Goal: Task Accomplishment & Management: Manage account settings

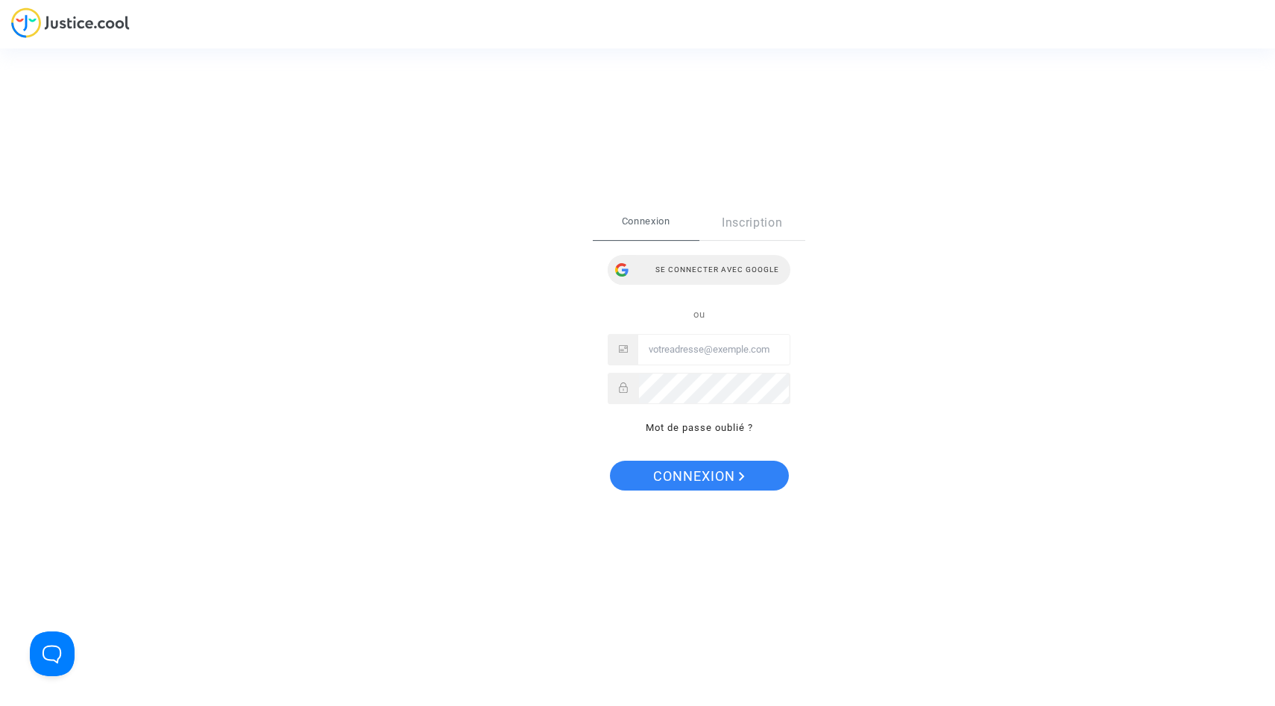
click at [716, 269] on div "Se connecter avec Google" at bounding box center [699, 270] width 183 height 30
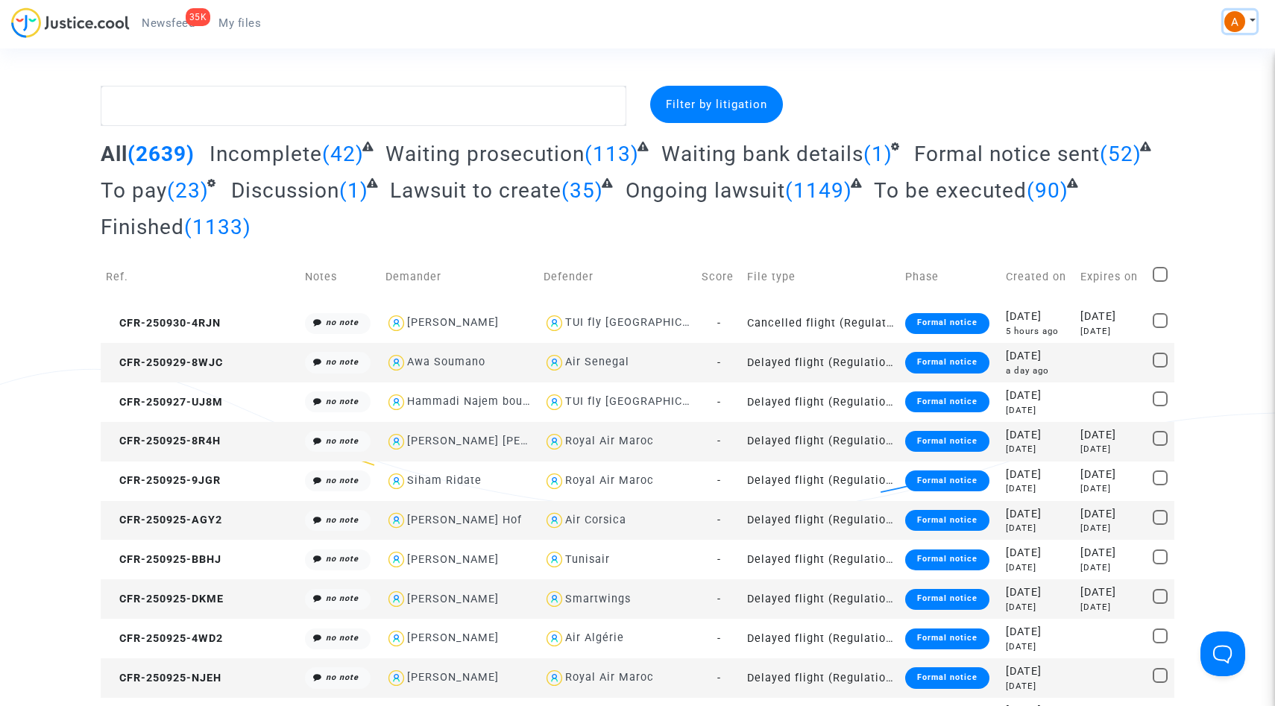
click at [1249, 15] on button at bounding box center [1240, 21] width 33 height 22
click at [1176, 73] on link "Settings" at bounding box center [1197, 77] width 118 height 24
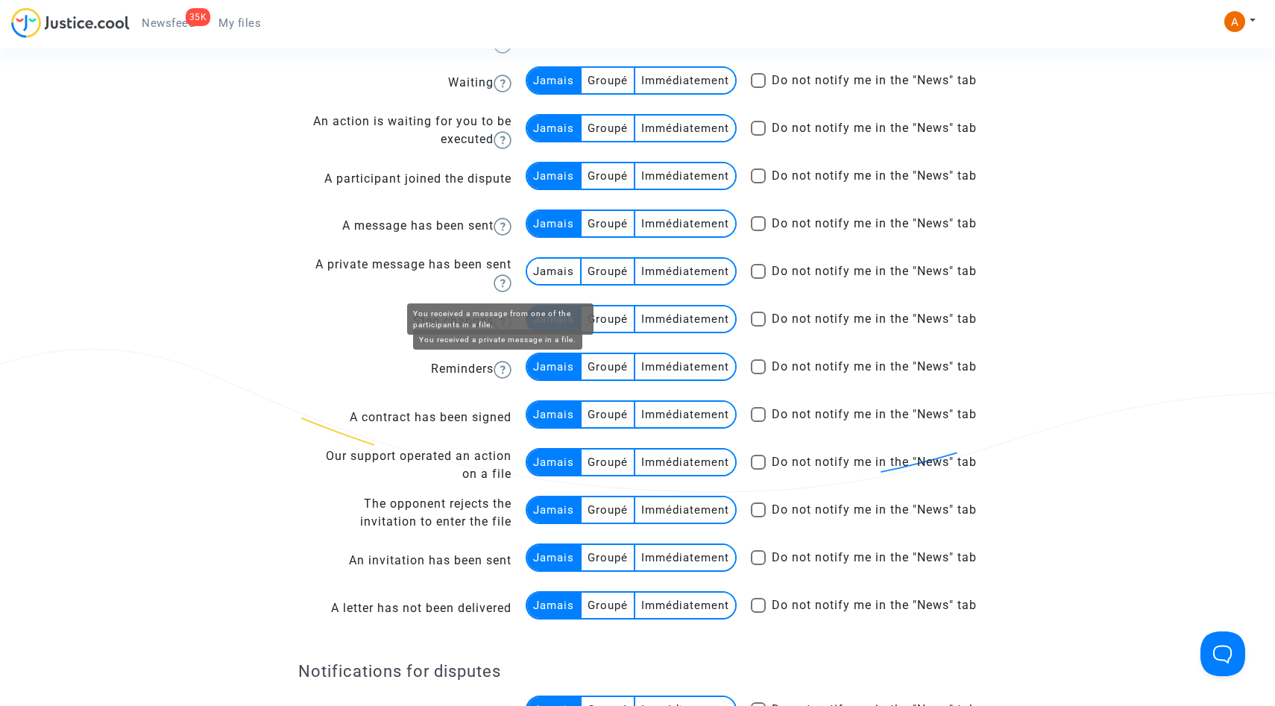
scroll to position [594, 0]
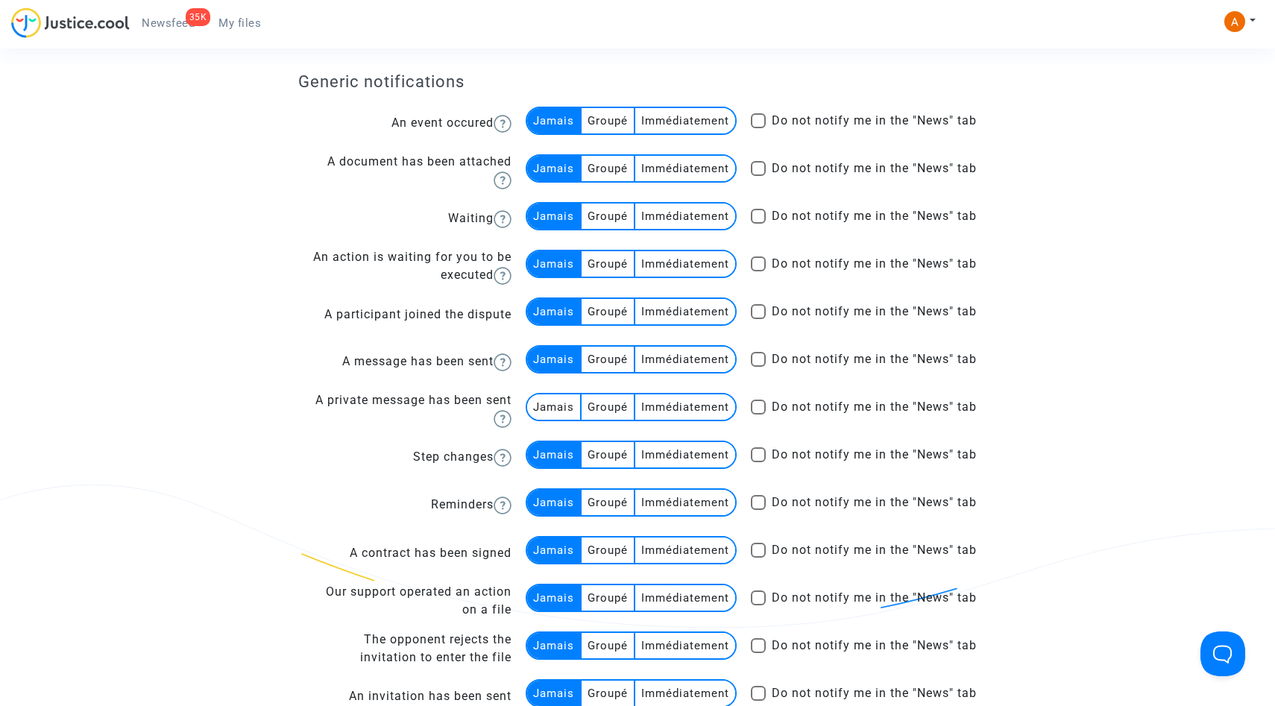
click at [760, 113] on span at bounding box center [758, 120] width 15 height 15
click at [759, 128] on input "Do not notify me in the "News" tab" at bounding box center [758, 128] width 1 height 1
checkbox input "true"
click at [759, 164] on span at bounding box center [758, 168] width 15 height 15
click at [759, 176] on input "Do not notify me in the "News" tab" at bounding box center [758, 176] width 1 height 1
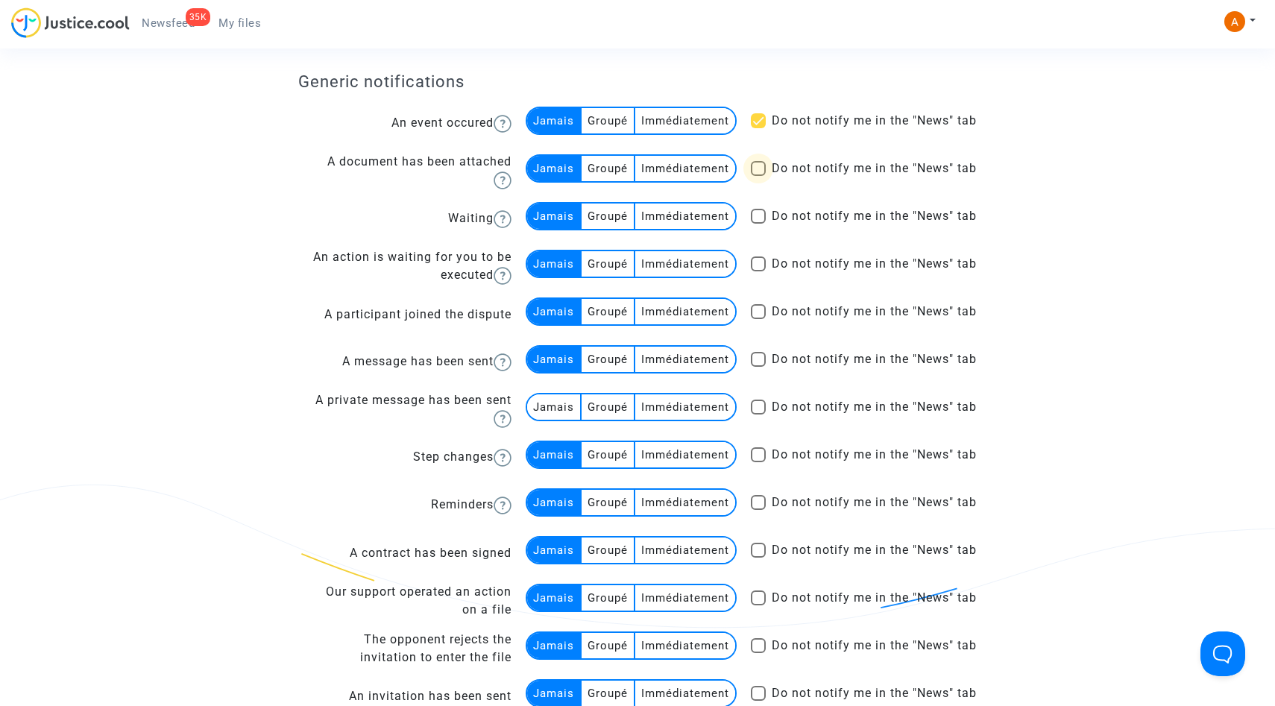
checkbox input "true"
click at [759, 210] on span at bounding box center [758, 216] width 15 height 15
click at [759, 224] on input "Do not notify me in the "News" tab" at bounding box center [758, 224] width 1 height 1
checkbox input "true"
click at [758, 265] on span at bounding box center [758, 264] width 15 height 15
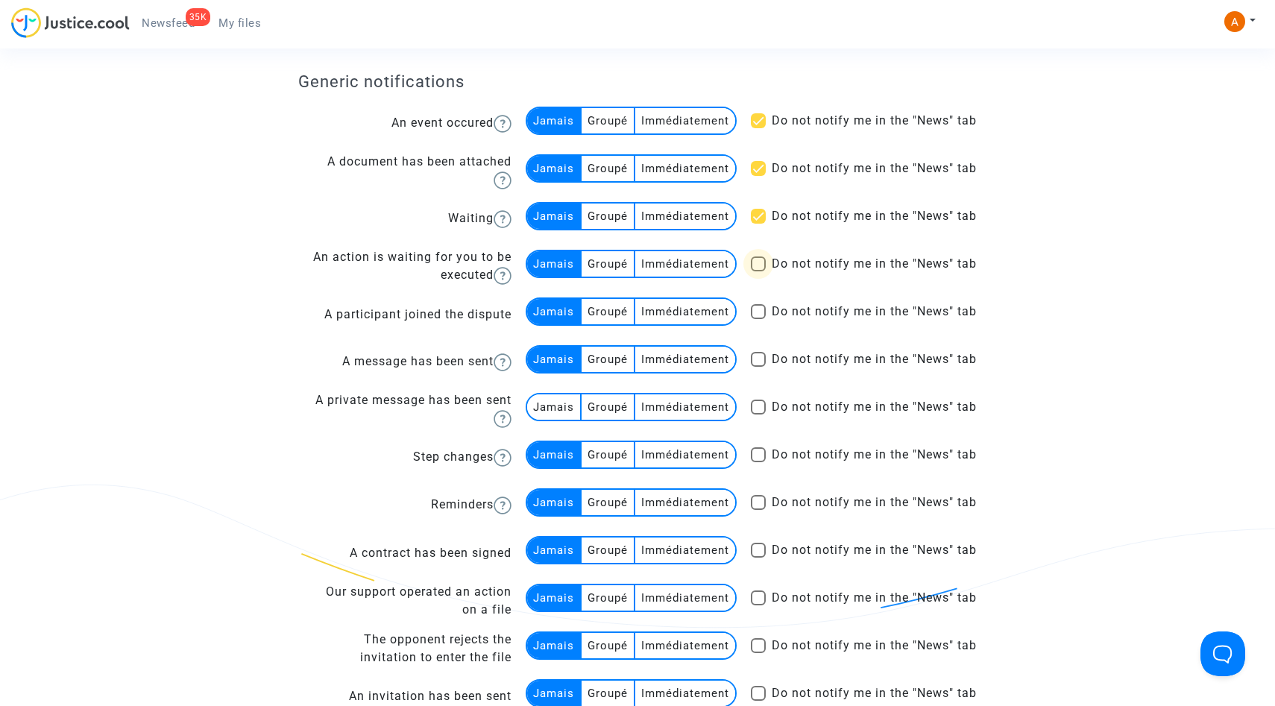
click at [758, 271] on input "Do not notify me in the "News" tab" at bounding box center [758, 271] width 1 height 1
checkbox input "true"
click at [758, 311] on span at bounding box center [758, 311] width 15 height 15
click at [758, 319] on input "Do not notify me in the "News" tab" at bounding box center [758, 319] width 1 height 1
checkbox input "true"
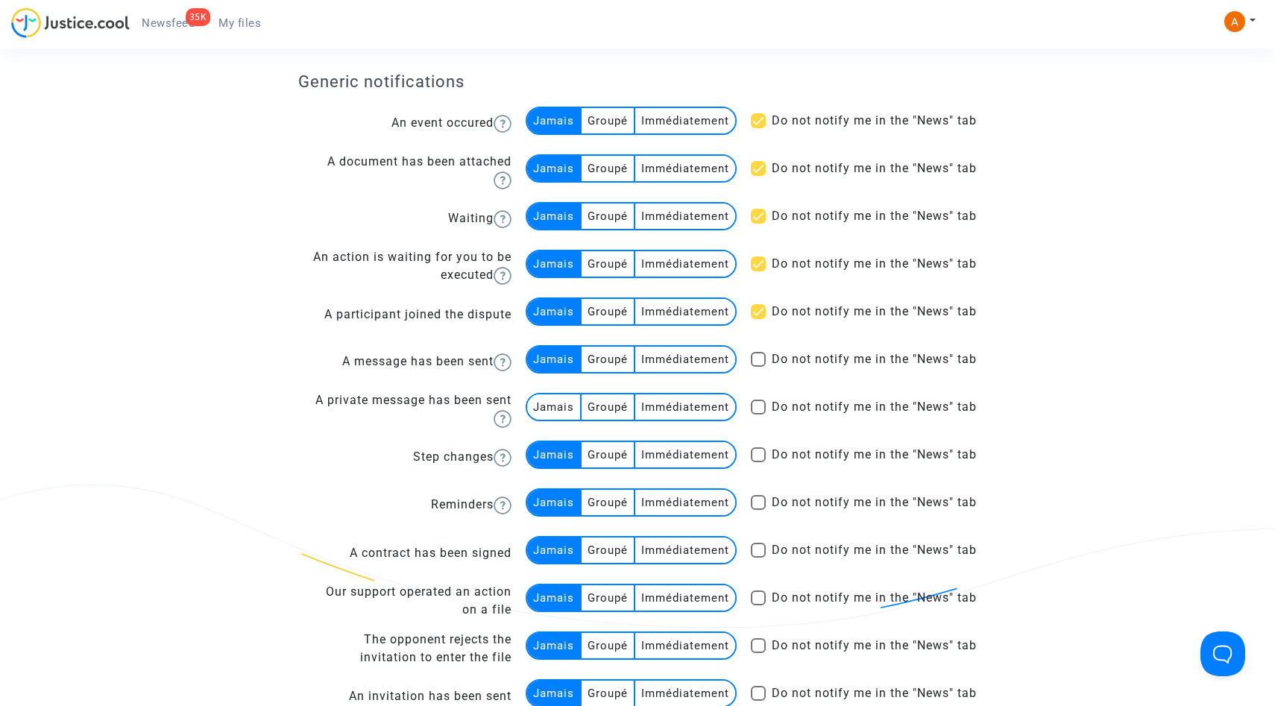
click at [760, 356] on span at bounding box center [758, 359] width 15 height 15
click at [759, 367] on input "Do not notify me in the "News" tab" at bounding box center [758, 367] width 1 height 1
checkbox input "true"
click at [756, 410] on span at bounding box center [758, 407] width 15 height 15
click at [758, 415] on input "Do not notify me in the "News" tab" at bounding box center [758, 415] width 1 height 1
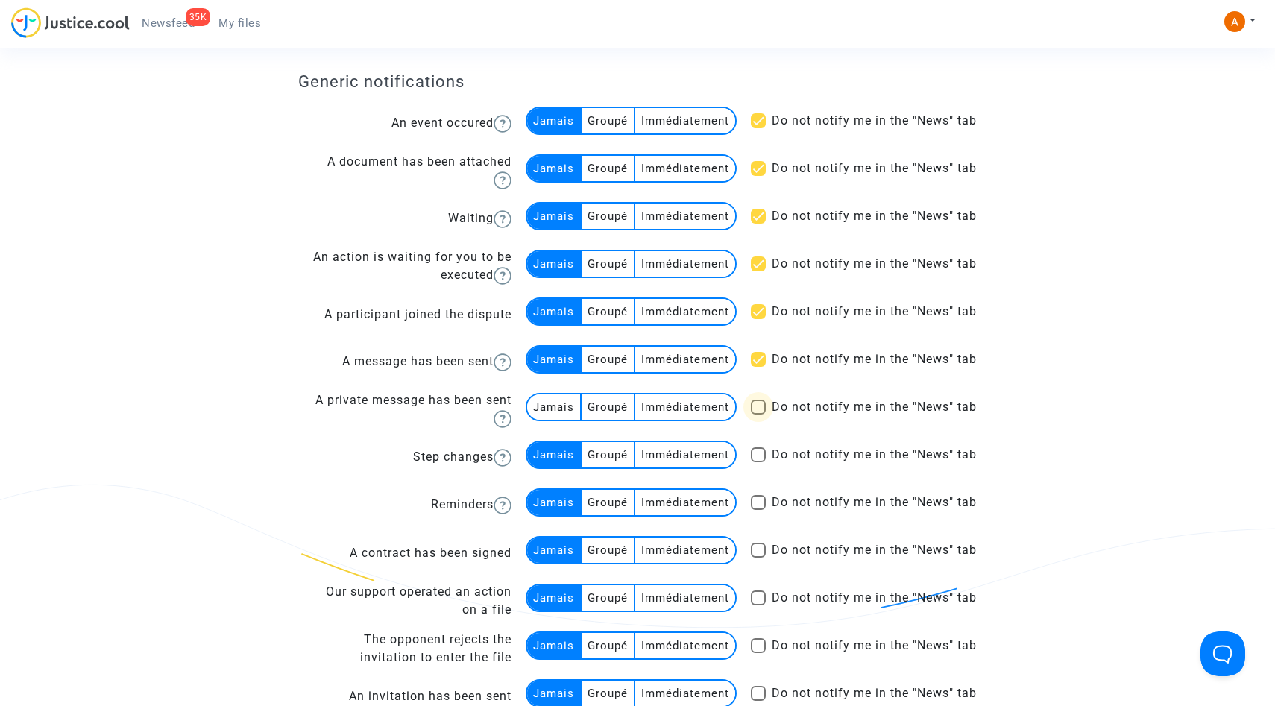
checkbox input "true"
click at [757, 456] on span at bounding box center [758, 455] width 15 height 15
click at [758, 462] on input "Do not notify me in the "News" tab" at bounding box center [758, 462] width 1 height 1
checkbox input "true"
click at [755, 503] on span at bounding box center [758, 502] width 15 height 15
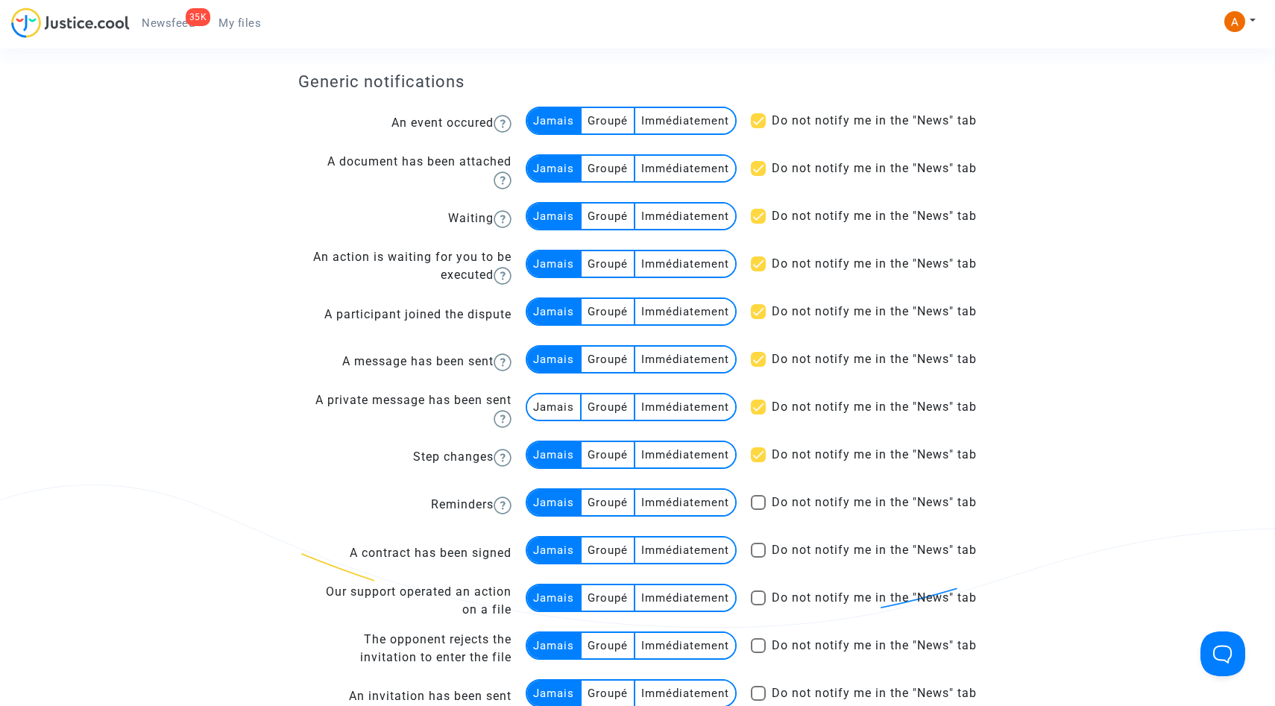
click at [758, 510] on input "Do not notify me in the "News" tab" at bounding box center [758, 510] width 1 height 1
checkbox input "true"
click at [755, 550] on span at bounding box center [758, 550] width 15 height 15
click at [758, 558] on input "Do not notify me in the "News" tab" at bounding box center [758, 558] width 1 height 1
checkbox input "true"
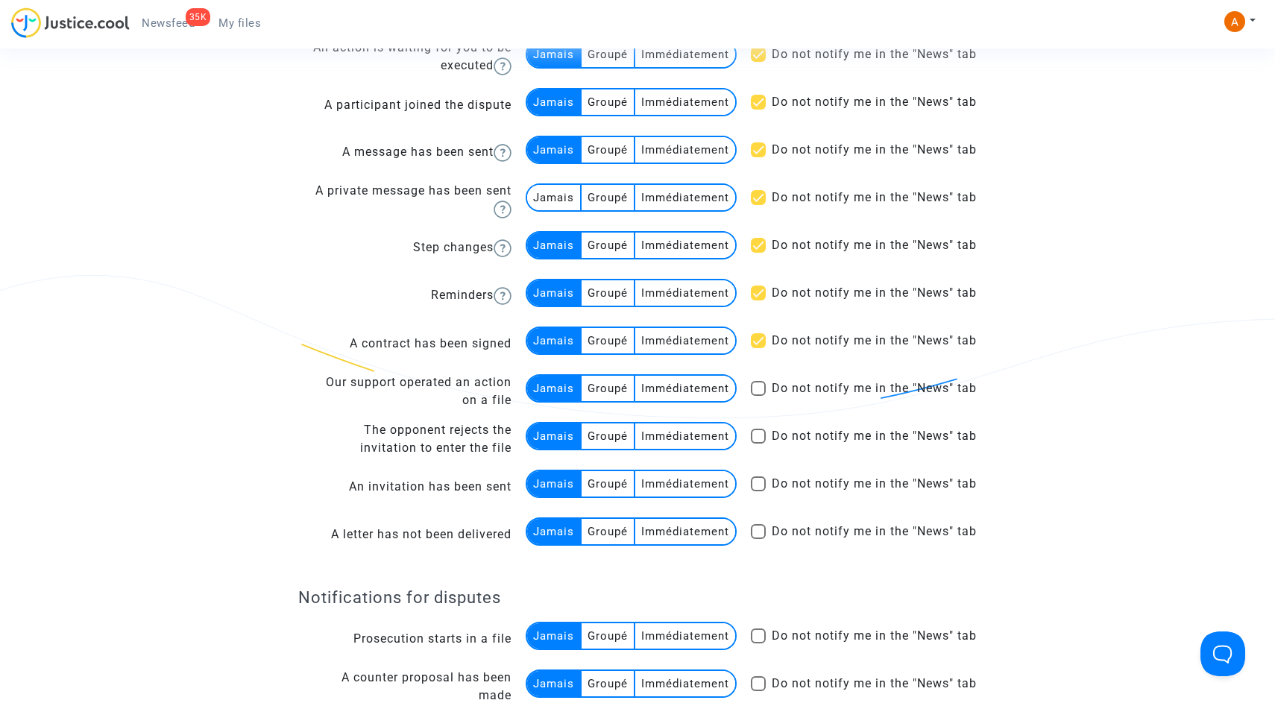
scroll to position [824, 0]
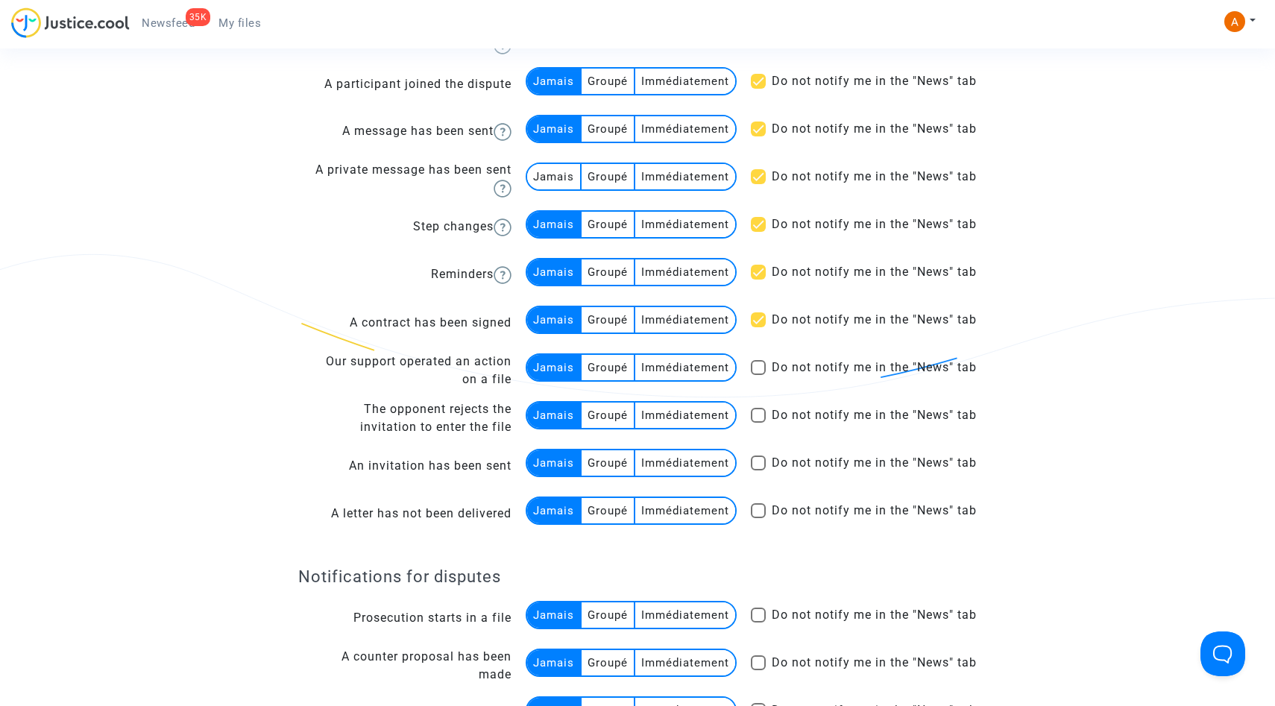
click at [755, 371] on span at bounding box center [758, 367] width 15 height 15
click at [758, 375] on input "Do not notify me in the "News" tab" at bounding box center [758, 375] width 1 height 1
checkbox input "true"
click at [751, 419] on span at bounding box center [758, 415] width 15 height 15
click at [758, 423] on input "Do not notify me in the "News" tab" at bounding box center [758, 423] width 1 height 1
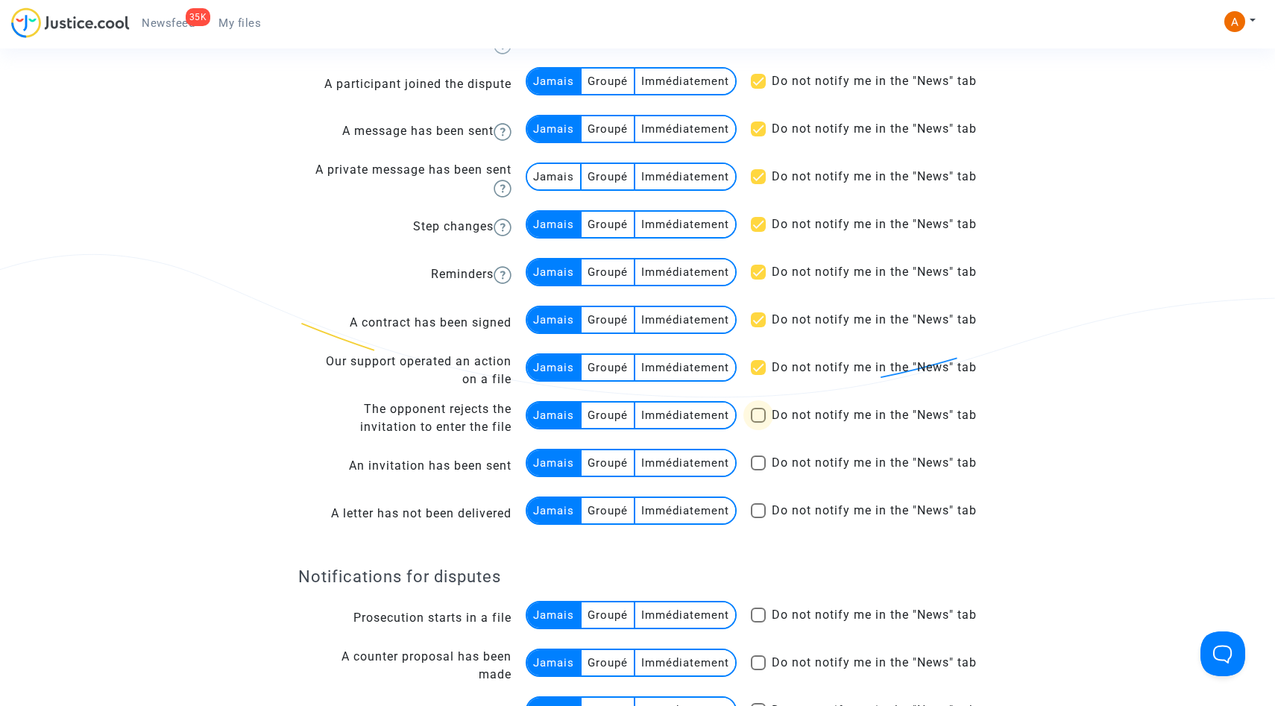
checkbox input "true"
click at [757, 461] on span at bounding box center [758, 463] width 15 height 15
click at [758, 471] on input "Do not notify me in the "News" tab" at bounding box center [758, 471] width 1 height 1
checkbox input "true"
click at [755, 517] on span at bounding box center [758, 510] width 15 height 15
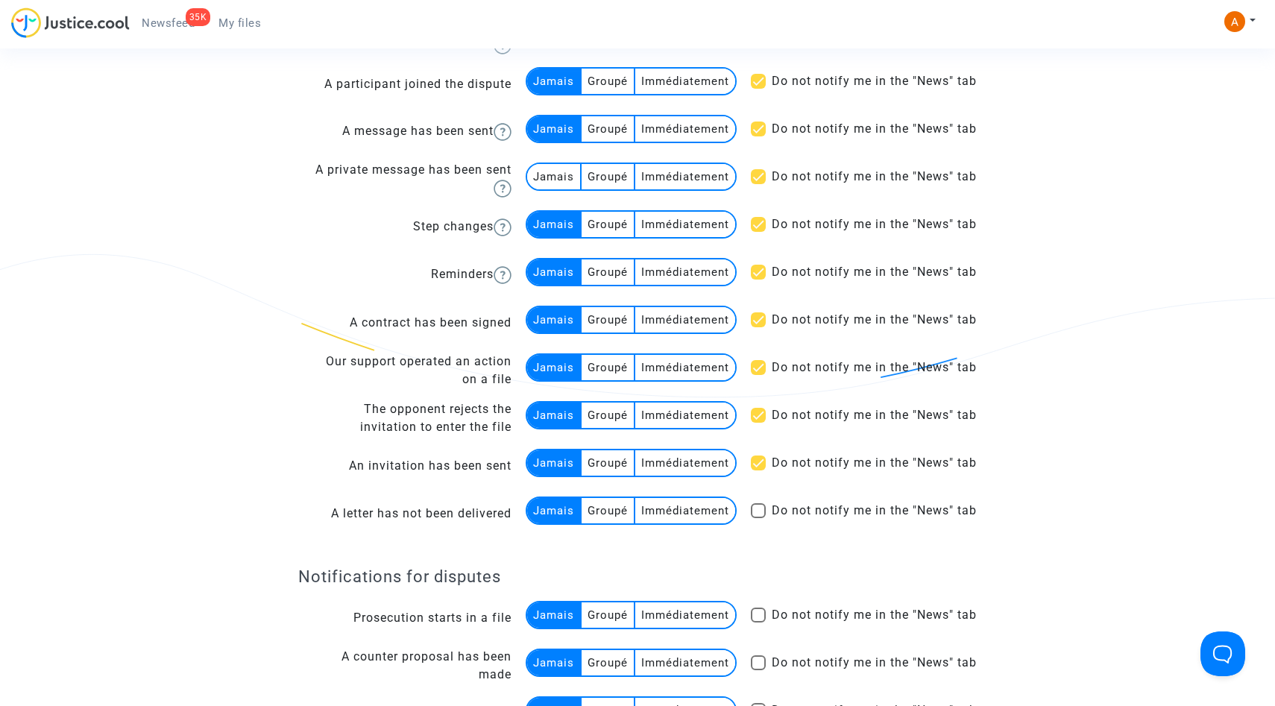
click at [758, 518] on input "Do not notify me in the "News" tab" at bounding box center [758, 518] width 1 height 1
checkbox input "true"
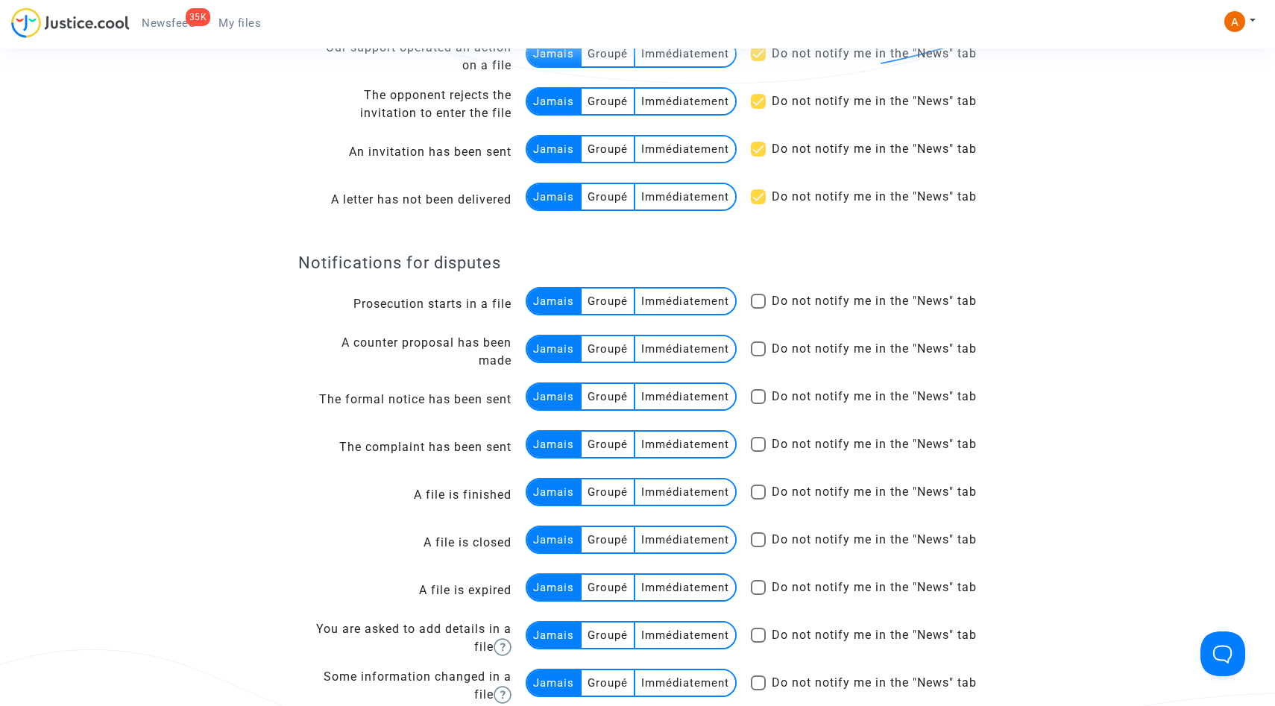
scroll to position [1145, 0]
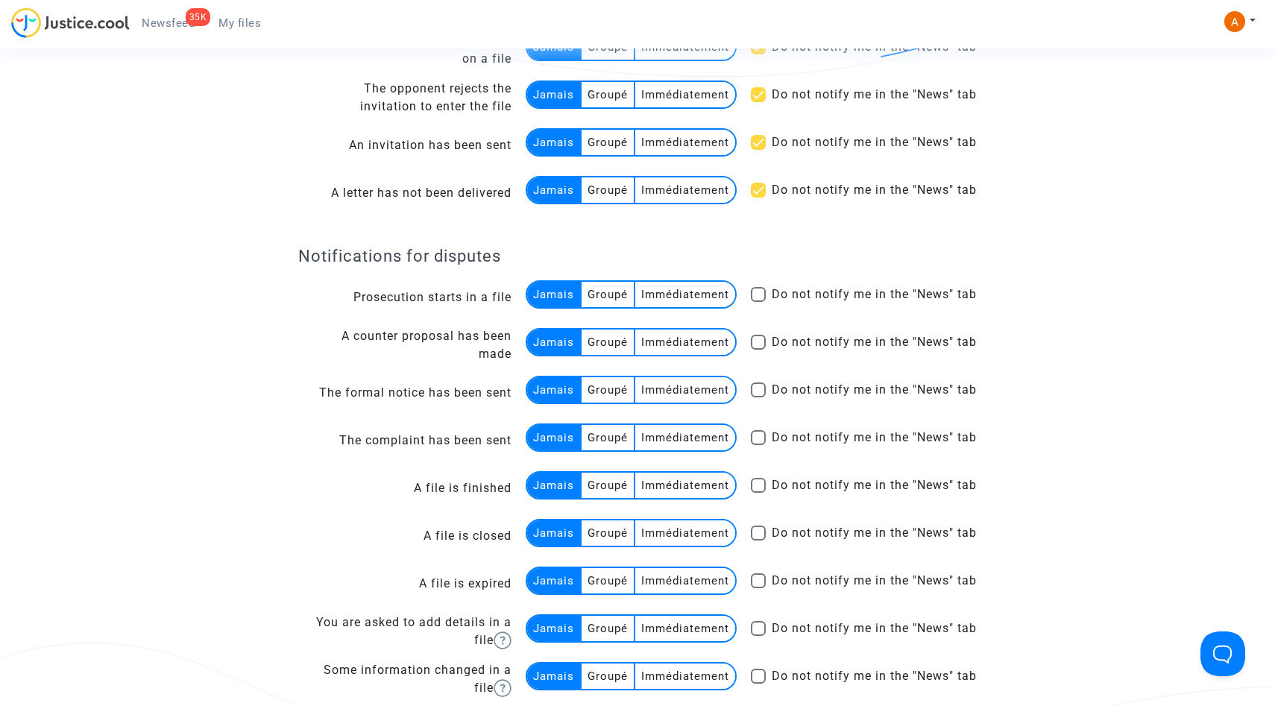
click at [756, 301] on span at bounding box center [758, 294] width 15 height 15
click at [758, 302] on input "Do not notify me in the "News" tab" at bounding box center [758, 302] width 1 height 1
checkbox input "true"
click at [753, 342] on span at bounding box center [758, 342] width 15 height 15
click at [758, 350] on input "Do not notify me in the "News" tab" at bounding box center [758, 350] width 1 height 1
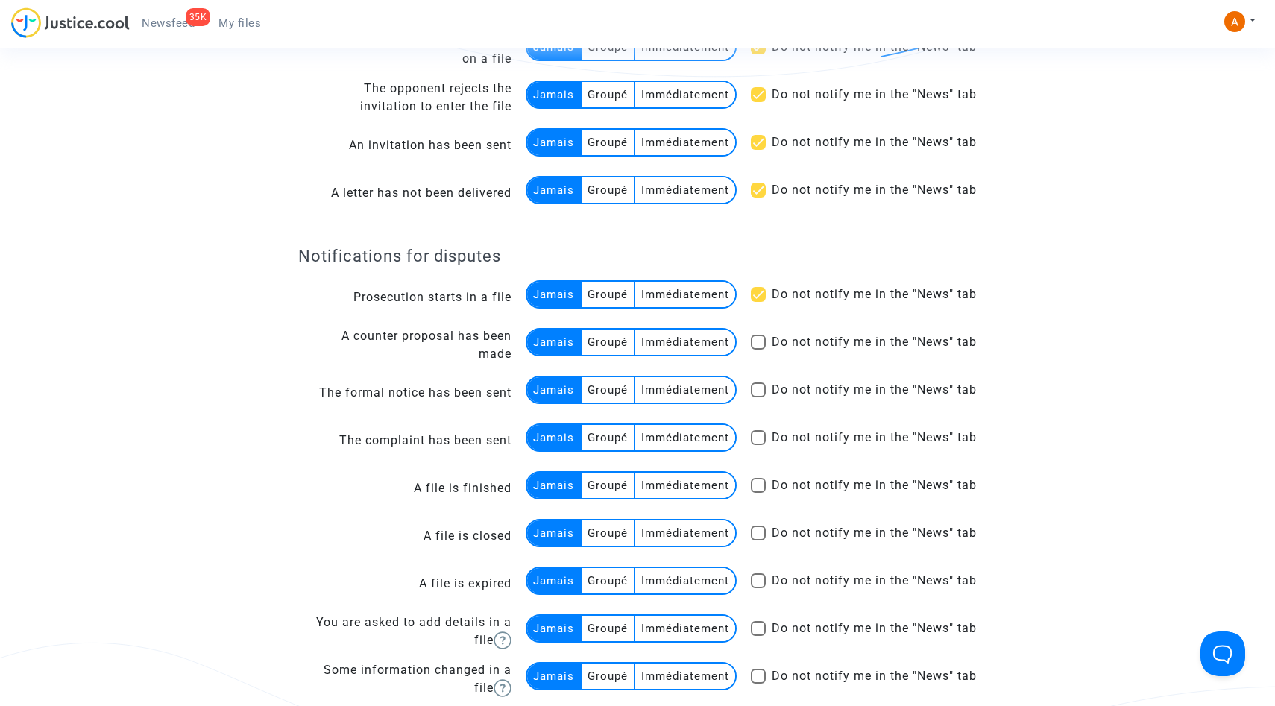
checkbox input "true"
click at [753, 398] on label "Do not notify me in the "News" tab" at bounding box center [864, 390] width 226 height 18
click at [758, 398] on input "Do not notify me in the "News" tab" at bounding box center [758, 398] width 1 height 1
checkbox input "true"
click at [755, 419] on td "Do not notify me in the "News" tab" at bounding box center [858, 441] width 239 height 48
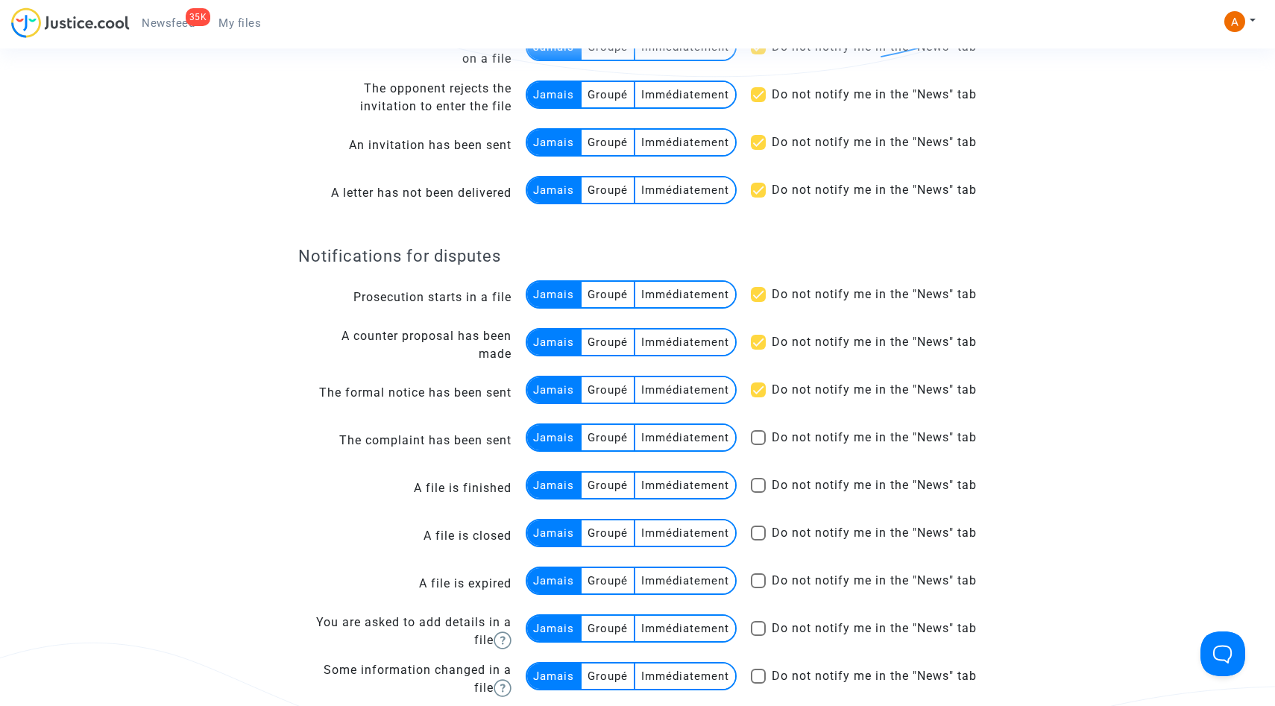
click at [754, 444] on span at bounding box center [758, 437] width 15 height 15
click at [758, 445] on input "Do not notify me in the "News" tab" at bounding box center [758, 445] width 1 height 1
checkbox input "true"
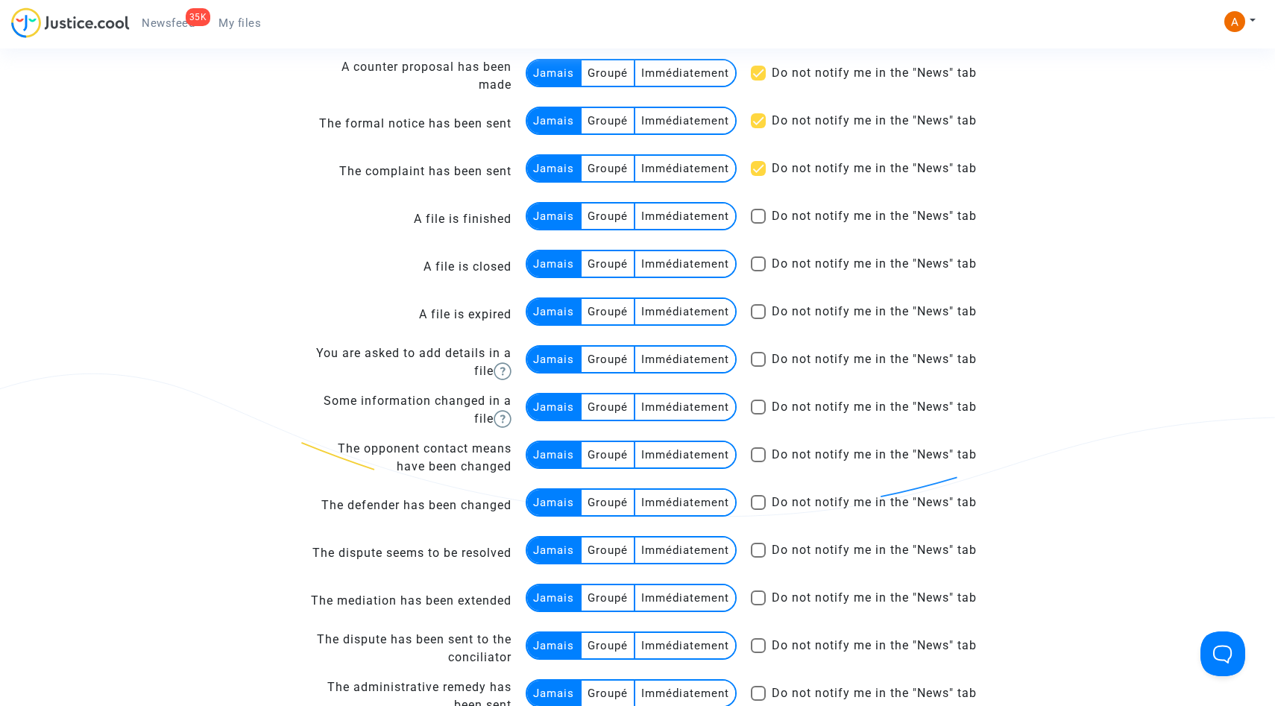
scroll to position [1433, 0]
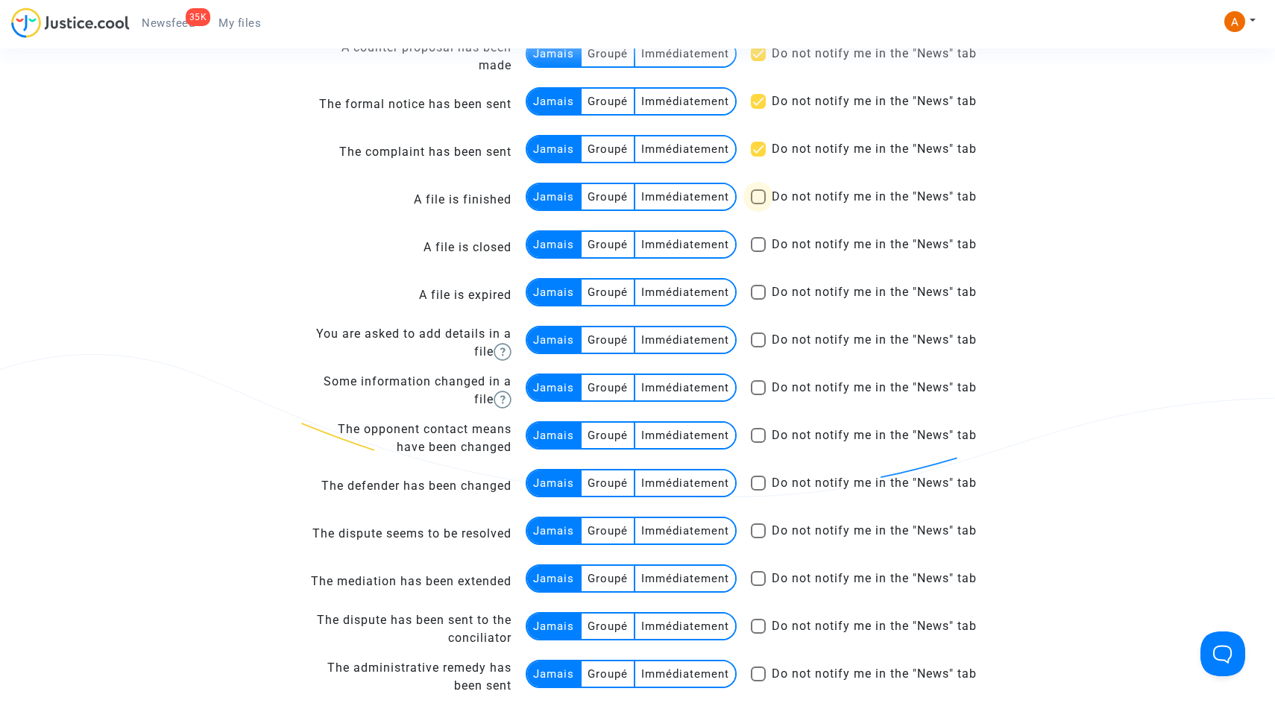
click at [762, 194] on span at bounding box center [758, 196] width 15 height 15
click at [759, 204] on input "Do not notify me in the "News" tab" at bounding box center [758, 204] width 1 height 1
checkbox input "true"
click at [760, 248] on span at bounding box center [758, 244] width 15 height 15
click at [759, 252] on input "Do not notify me in the "News" tab" at bounding box center [758, 252] width 1 height 1
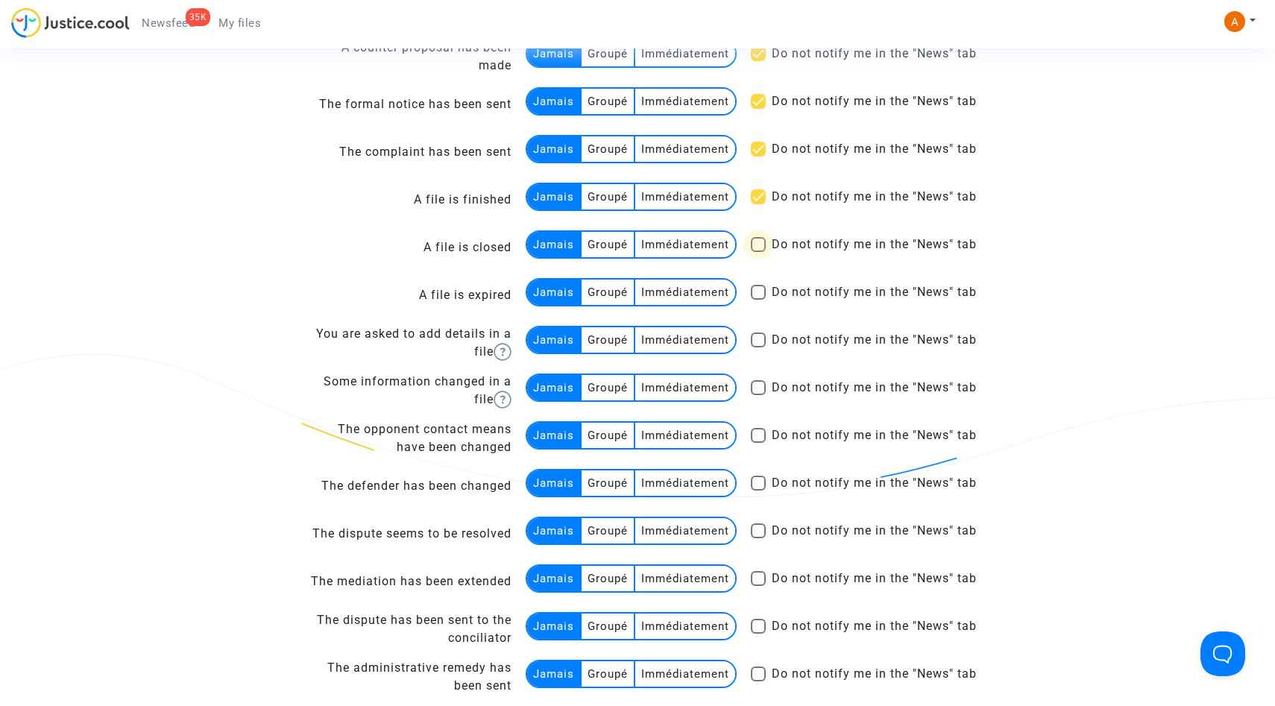
checkbox input "true"
click at [760, 287] on span at bounding box center [758, 292] width 15 height 15
click at [759, 300] on input "Do not notify me in the "News" tab" at bounding box center [758, 300] width 1 height 1
checkbox input "true"
click at [758, 336] on span at bounding box center [758, 340] width 15 height 15
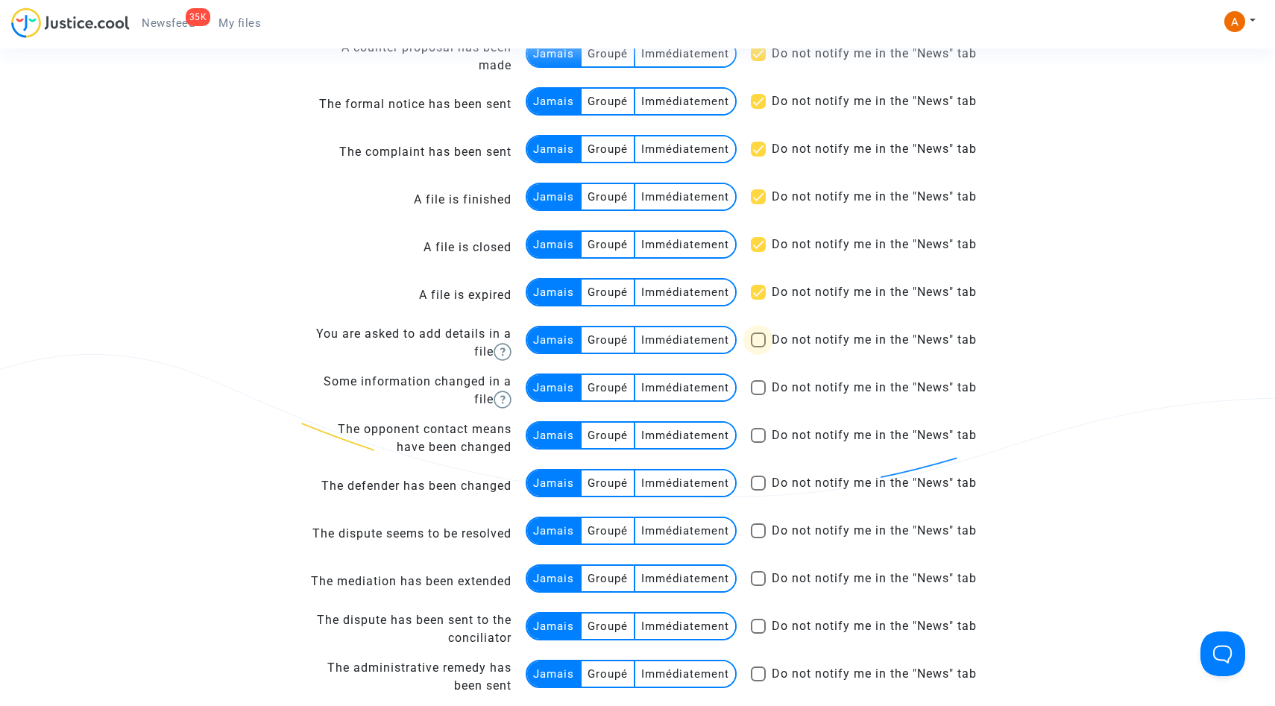
click at [758, 348] on input "Do not notify me in the "News" tab" at bounding box center [758, 348] width 1 height 1
checkbox input "true"
click at [759, 389] on span at bounding box center [758, 387] width 15 height 15
click at [759, 395] on input "Do not notify me in the "News" tab" at bounding box center [758, 395] width 1 height 1
checkbox input "true"
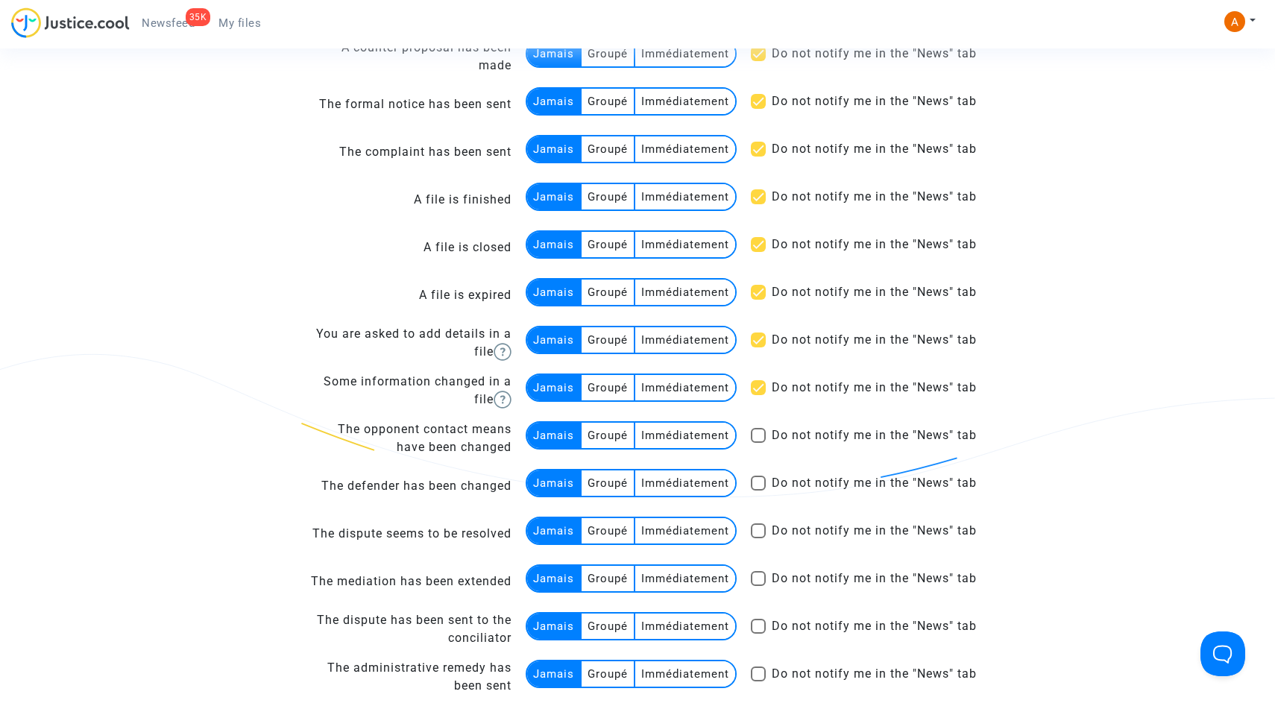
click at [753, 433] on span at bounding box center [758, 435] width 15 height 15
click at [758, 443] on input "Do not notify me in the "News" tab" at bounding box center [758, 443] width 1 height 1
checkbox input "true"
click at [757, 480] on span at bounding box center [758, 483] width 15 height 15
click at [758, 491] on input "Do not notify me in the "News" tab" at bounding box center [758, 491] width 1 height 1
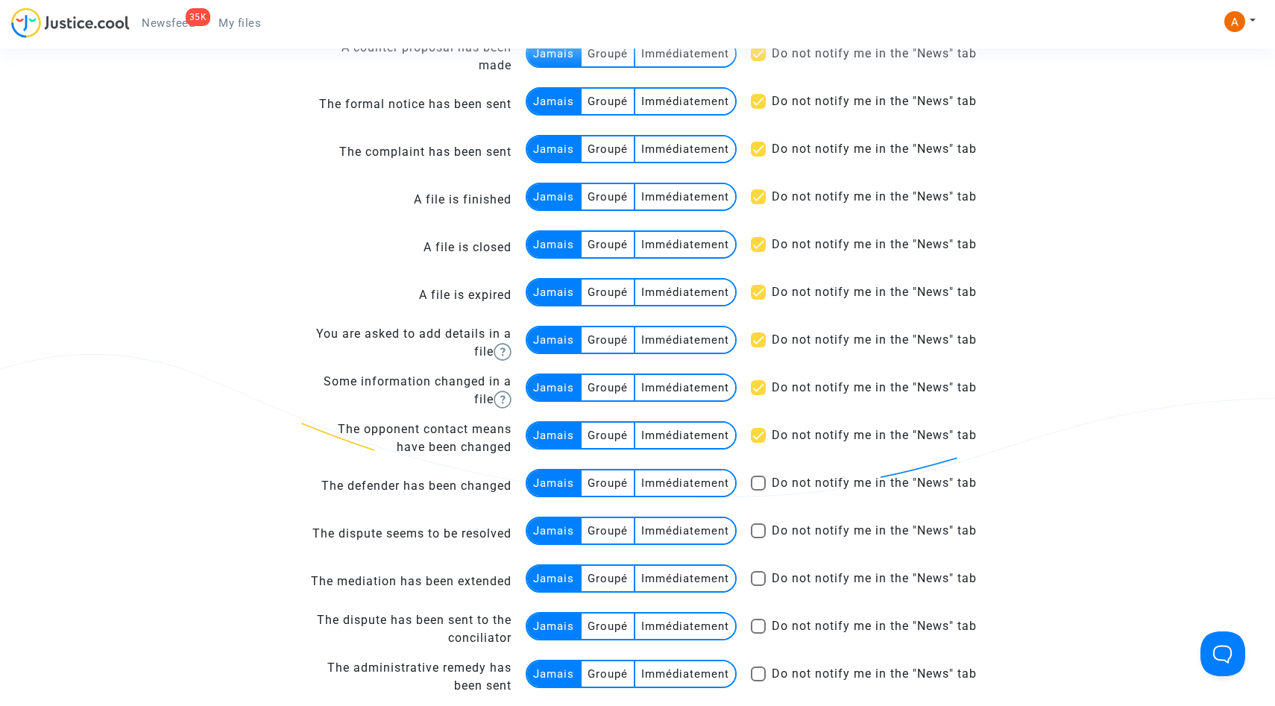
checkbox input "true"
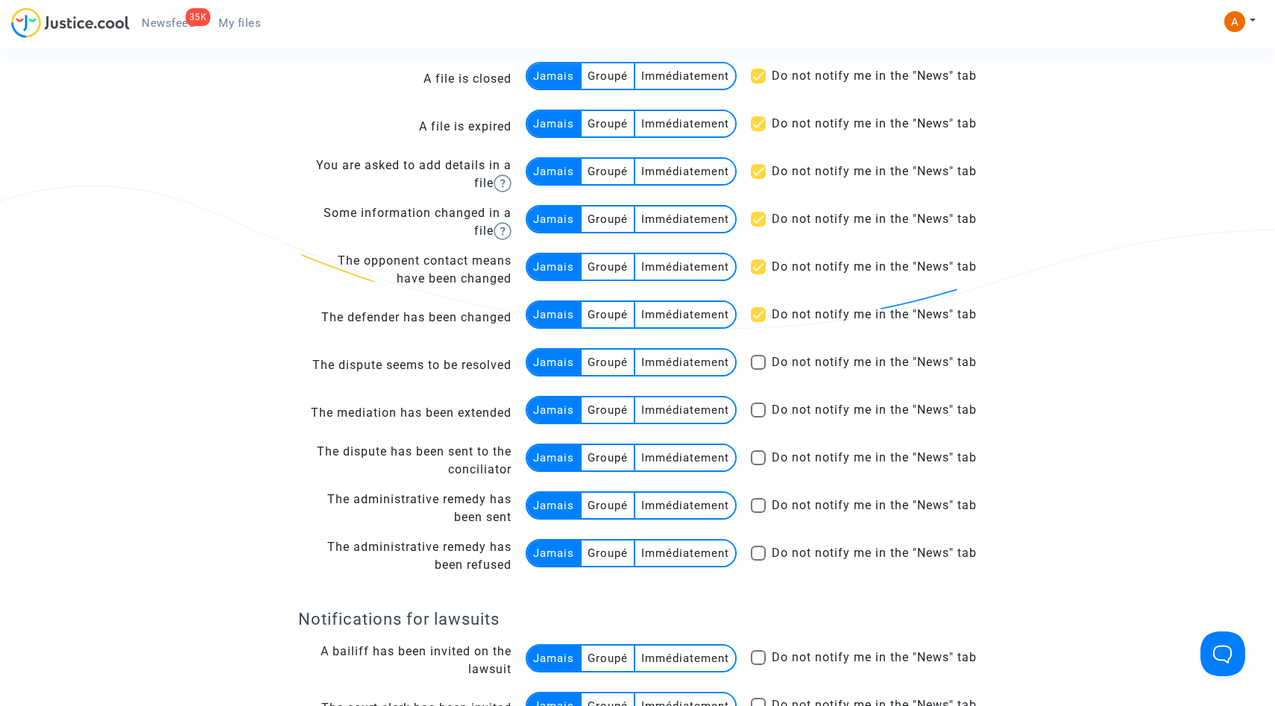
scroll to position [1644, 0]
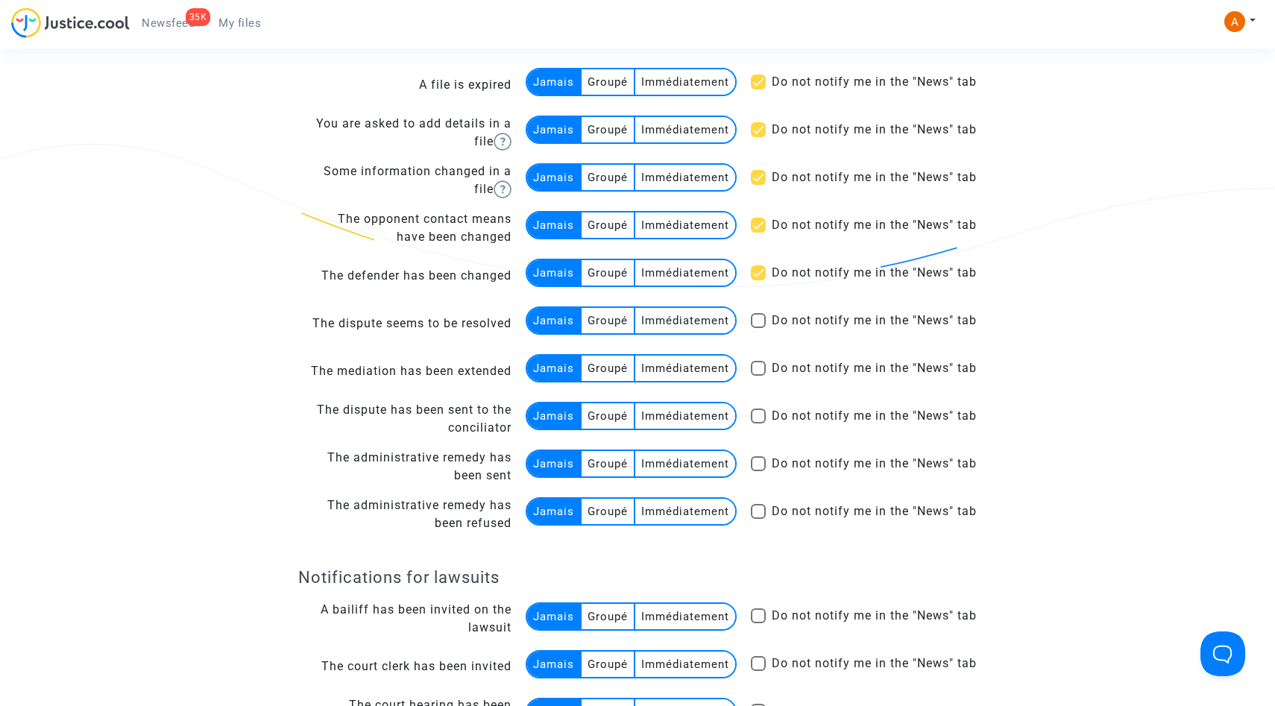
click at [759, 323] on span at bounding box center [758, 320] width 15 height 15
click at [759, 328] on input "Do not notify me in the "News" tab" at bounding box center [758, 328] width 1 height 1
checkbox input "true"
click at [759, 373] on span at bounding box center [758, 368] width 15 height 15
click at [759, 376] on input "Do not notify me in the "News" tab" at bounding box center [758, 376] width 1 height 1
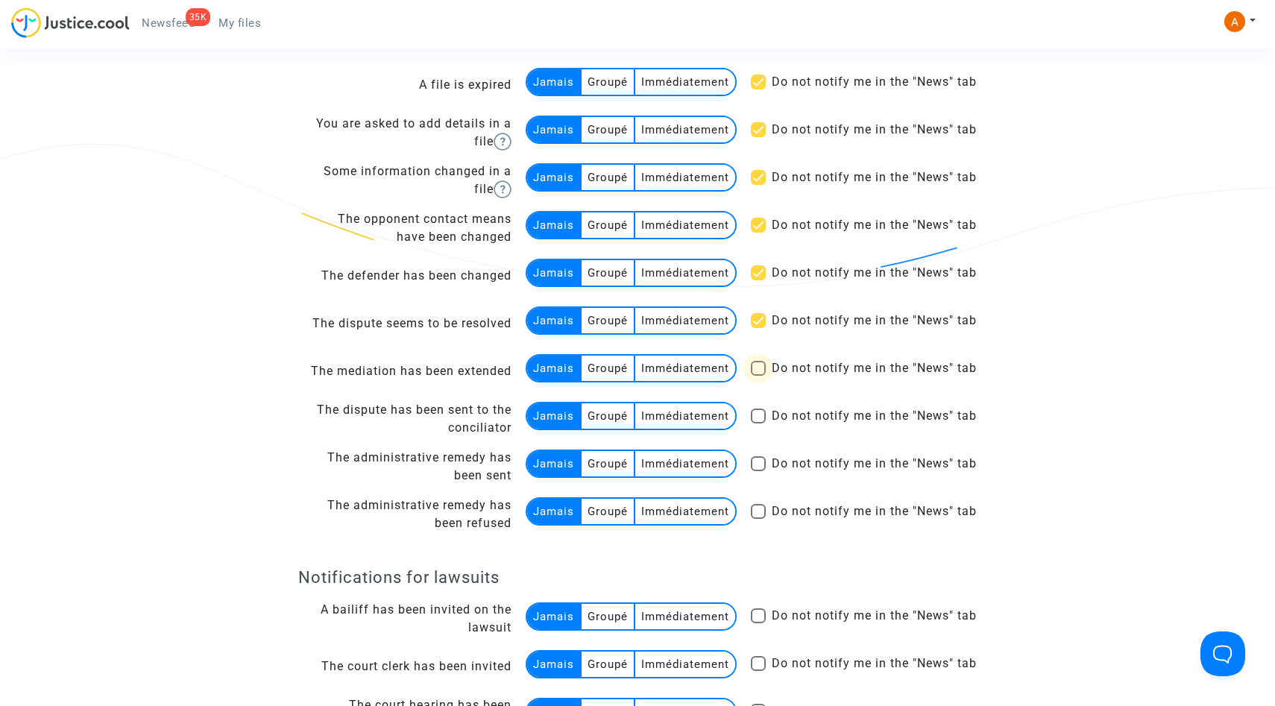
checkbox input "true"
click at [758, 419] on span at bounding box center [758, 416] width 15 height 15
click at [758, 424] on input "Do not notify me in the "News" tab" at bounding box center [758, 424] width 1 height 1
checkbox input "true"
click at [758, 459] on span at bounding box center [758, 463] width 15 height 15
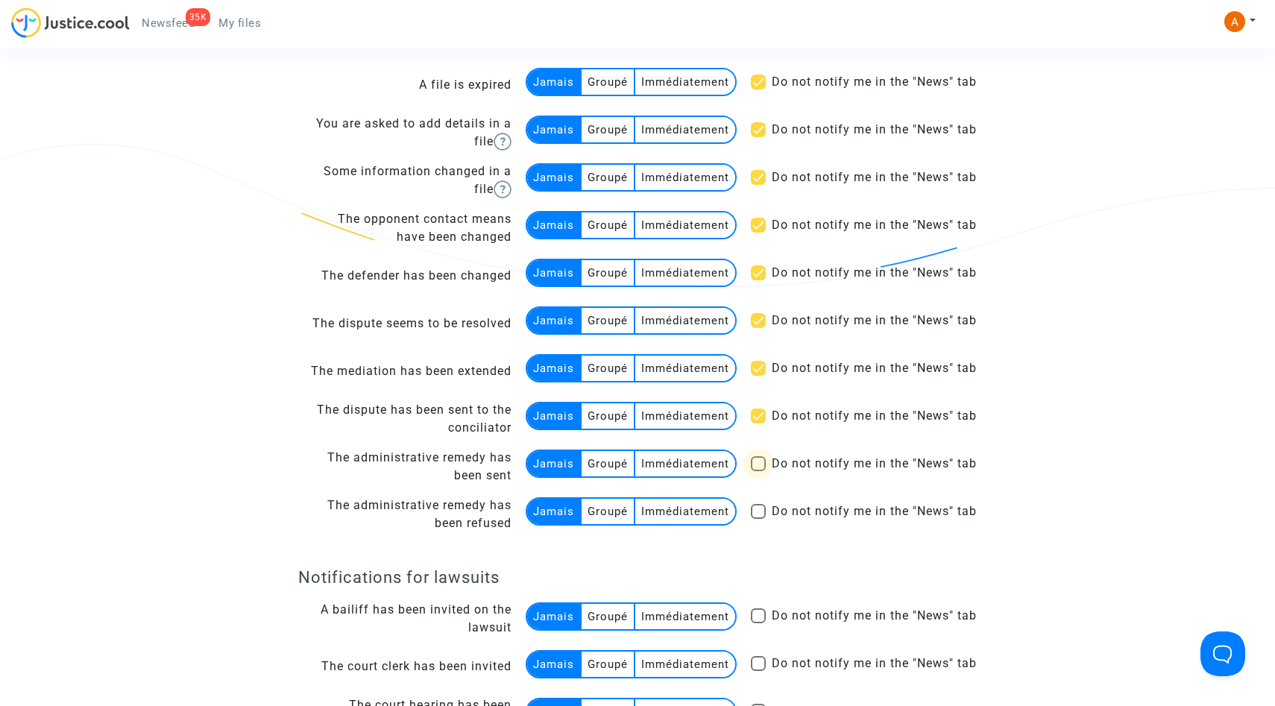
click at [758, 471] on input "Do not notify me in the "News" tab" at bounding box center [758, 471] width 1 height 1
checkbox input "true"
click at [757, 527] on td "Do not notify me in the "News" tab" at bounding box center [858, 515] width 239 height 48
click at [756, 517] on span at bounding box center [758, 511] width 15 height 15
click at [758, 519] on input "Do not notify me in the "News" tab" at bounding box center [758, 519] width 1 height 1
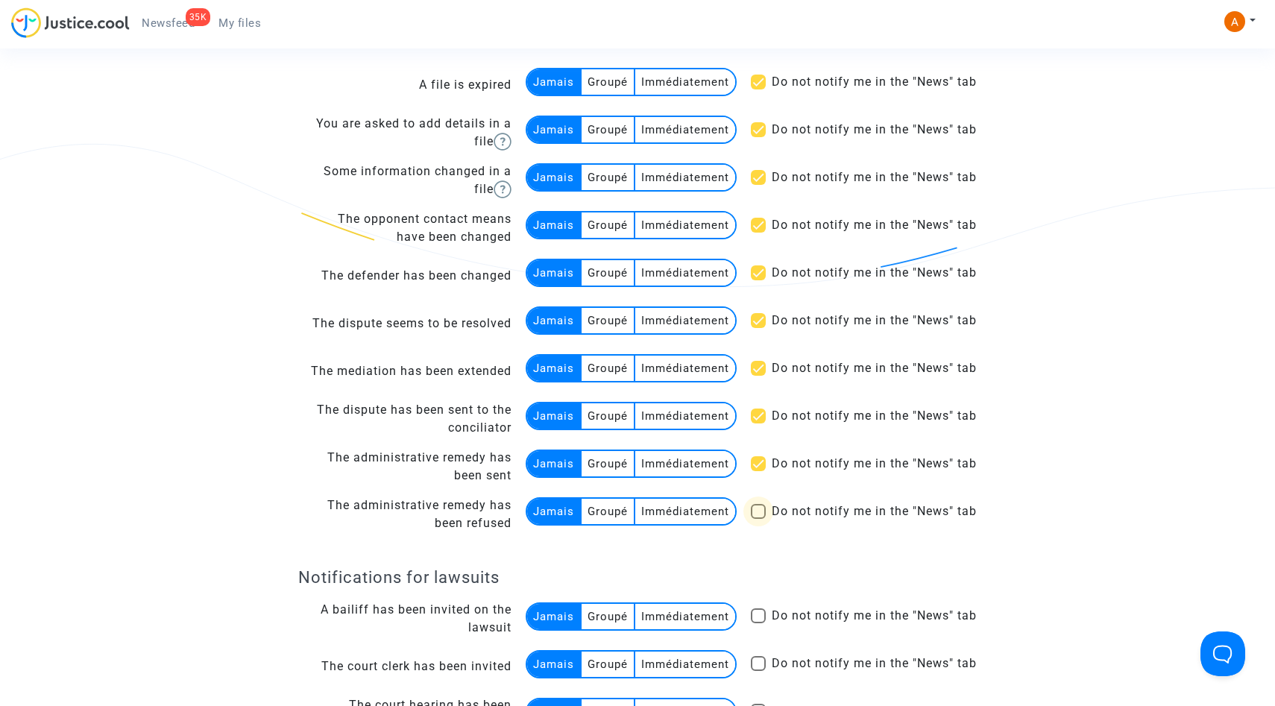
checkbox input "true"
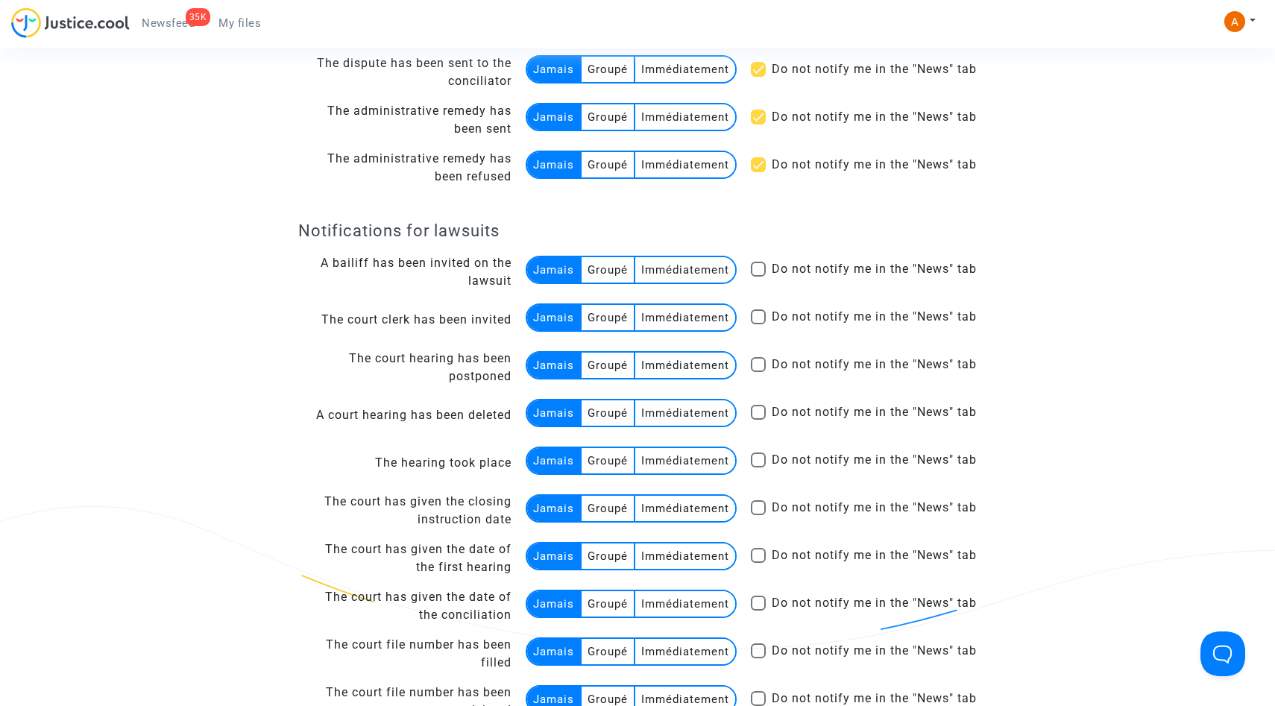
scroll to position [2140, 0]
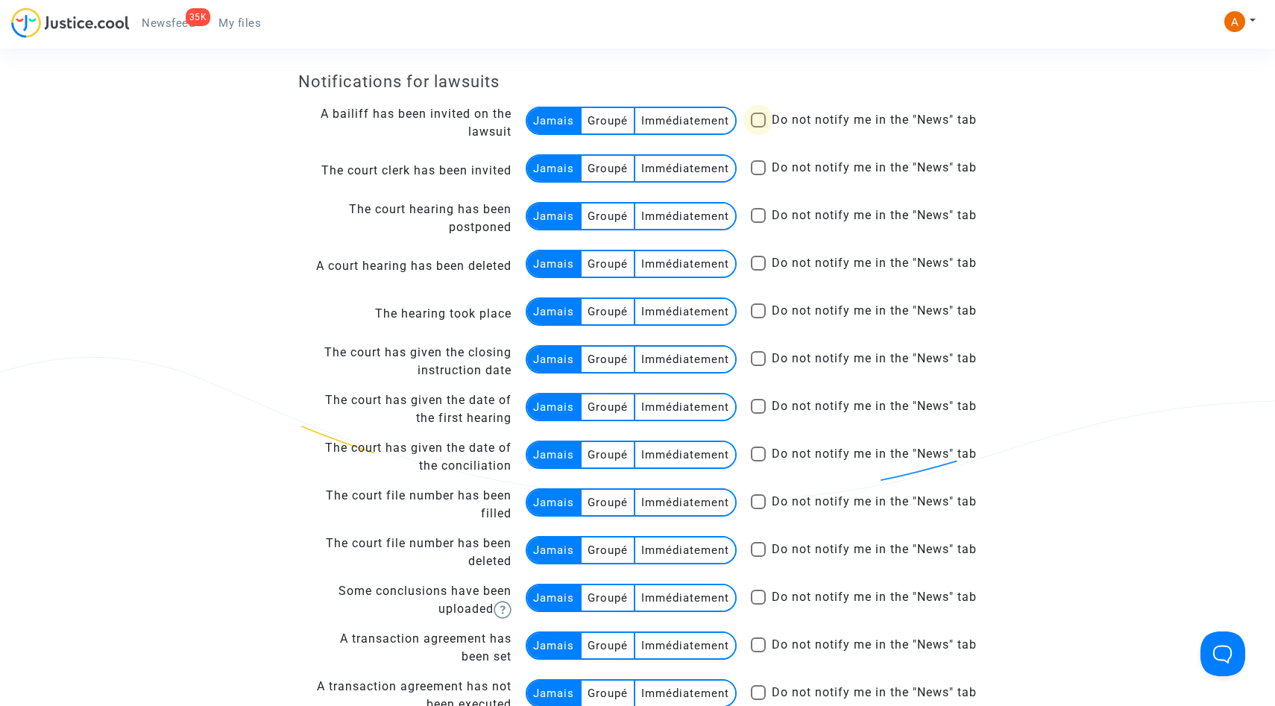
click at [757, 119] on span at bounding box center [758, 120] width 15 height 15
click at [758, 128] on input "Do not notify me in the "News" tab" at bounding box center [758, 128] width 1 height 1
checkbox input "true"
click at [759, 157] on td "Do not notify me in the "News" tab" at bounding box center [858, 171] width 239 height 48
click at [759, 172] on span at bounding box center [758, 167] width 15 height 15
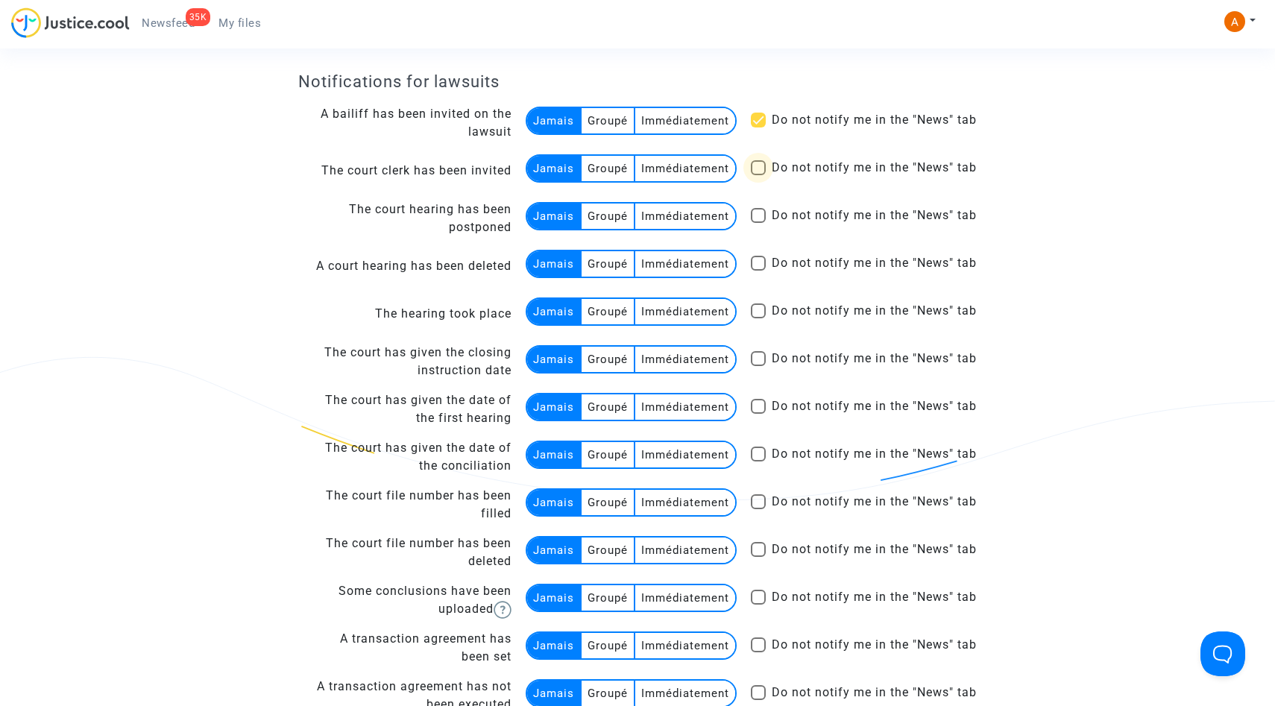
click at [759, 175] on input "Do not notify me in the "News" tab" at bounding box center [758, 175] width 1 height 1
checkbox input "true"
click at [753, 219] on span at bounding box center [758, 215] width 15 height 15
click at [758, 223] on input "Do not notify me in the "News" tab" at bounding box center [758, 223] width 1 height 1
checkbox input "true"
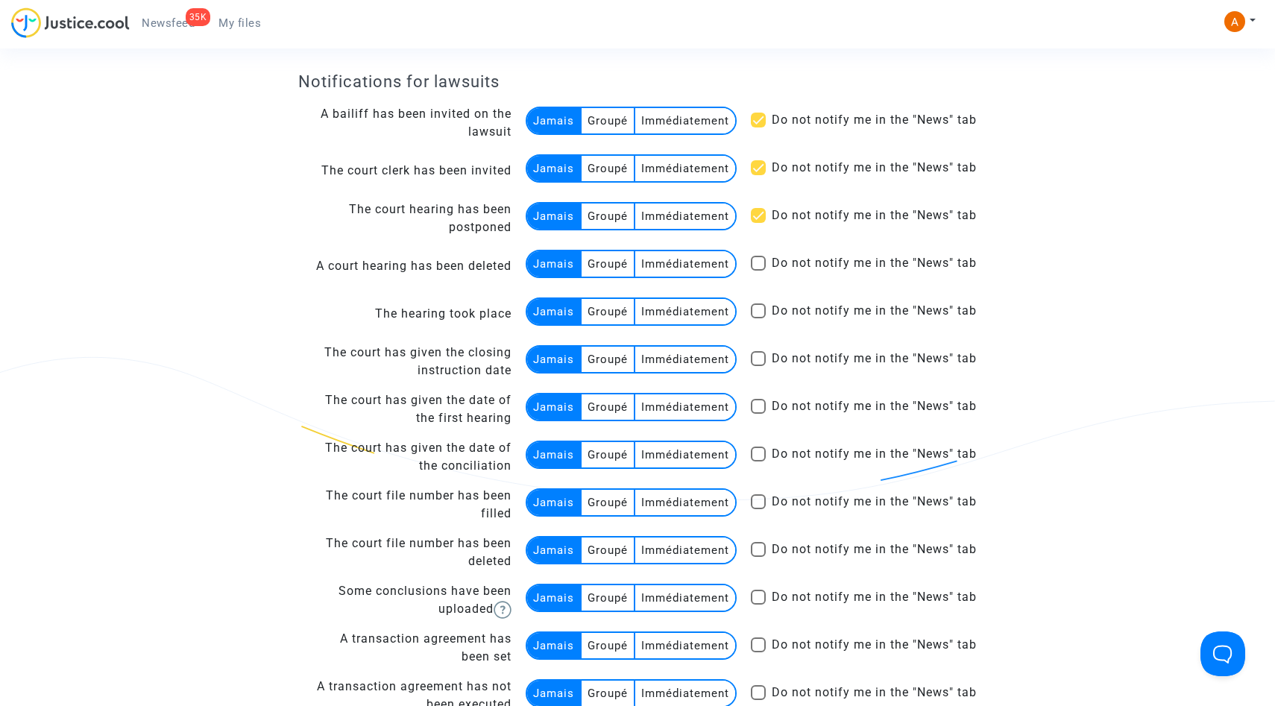
click at [757, 263] on span at bounding box center [758, 263] width 15 height 15
click at [758, 271] on input "Do not notify me in the "News" tab" at bounding box center [758, 271] width 1 height 1
checkbox input "true"
click at [759, 318] on label "Do not notify me in the "News" tab" at bounding box center [864, 311] width 226 height 18
click at [759, 318] on input "Do not notify me in the "News" tab" at bounding box center [758, 318] width 1 height 1
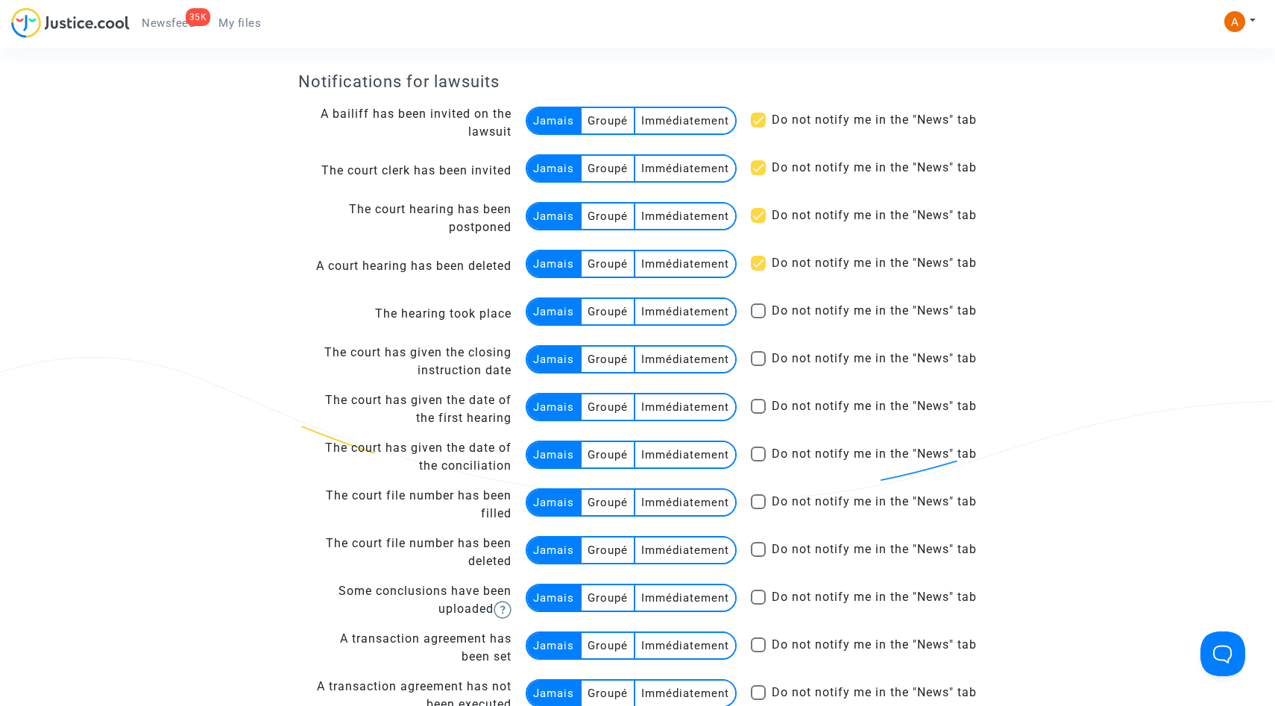
checkbox input "true"
click at [759, 364] on span at bounding box center [758, 358] width 15 height 15
click at [759, 366] on input "Do not notify me in the "News" tab" at bounding box center [758, 366] width 1 height 1
checkbox input "true"
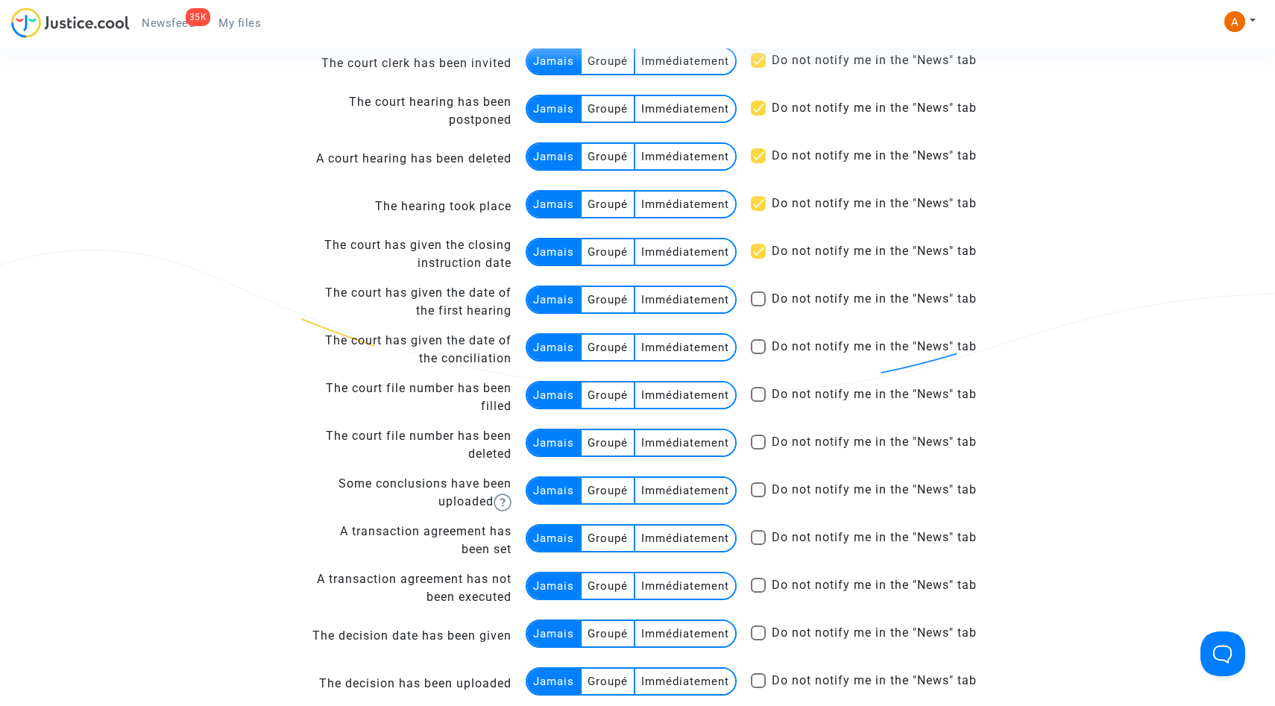
scroll to position [2269, 0]
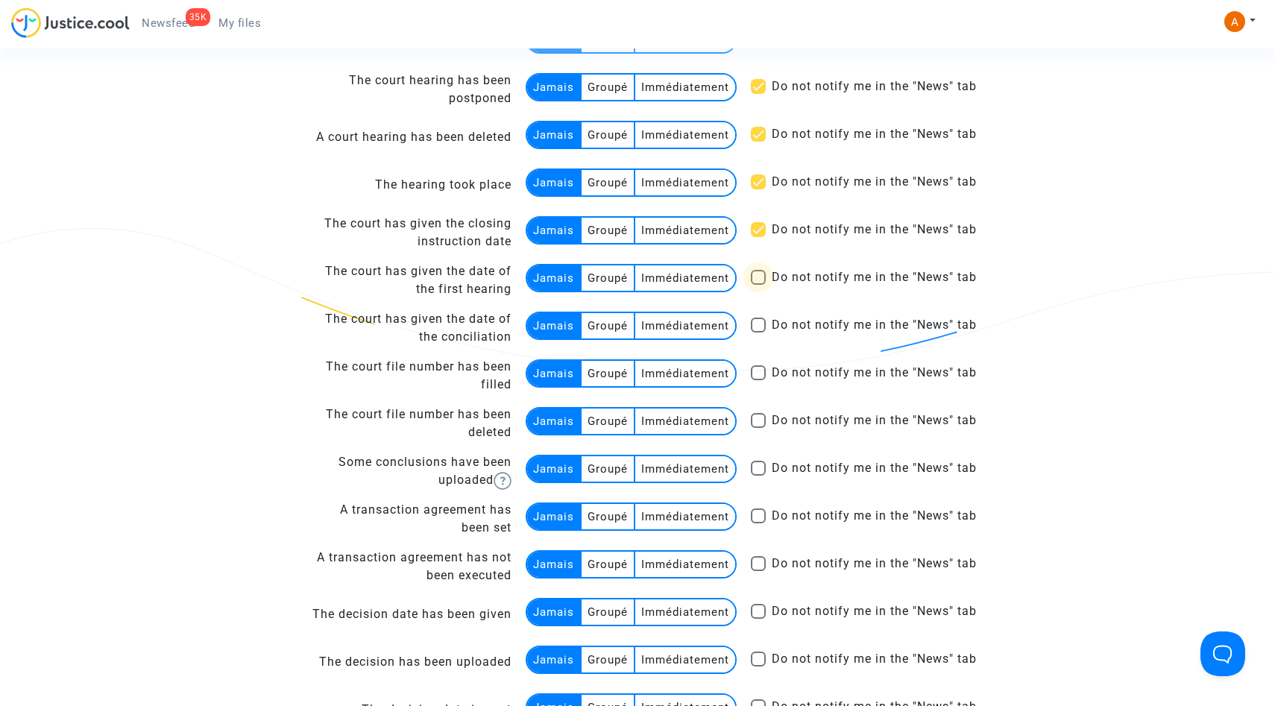
click at [755, 275] on span at bounding box center [758, 277] width 15 height 15
click at [758, 285] on input "Do not notify me in the "News" tab" at bounding box center [758, 285] width 1 height 1
checkbox input "true"
click at [761, 330] on span at bounding box center [758, 325] width 15 height 15
click at [759, 333] on input "Do not notify me in the "News" tab" at bounding box center [758, 333] width 1 height 1
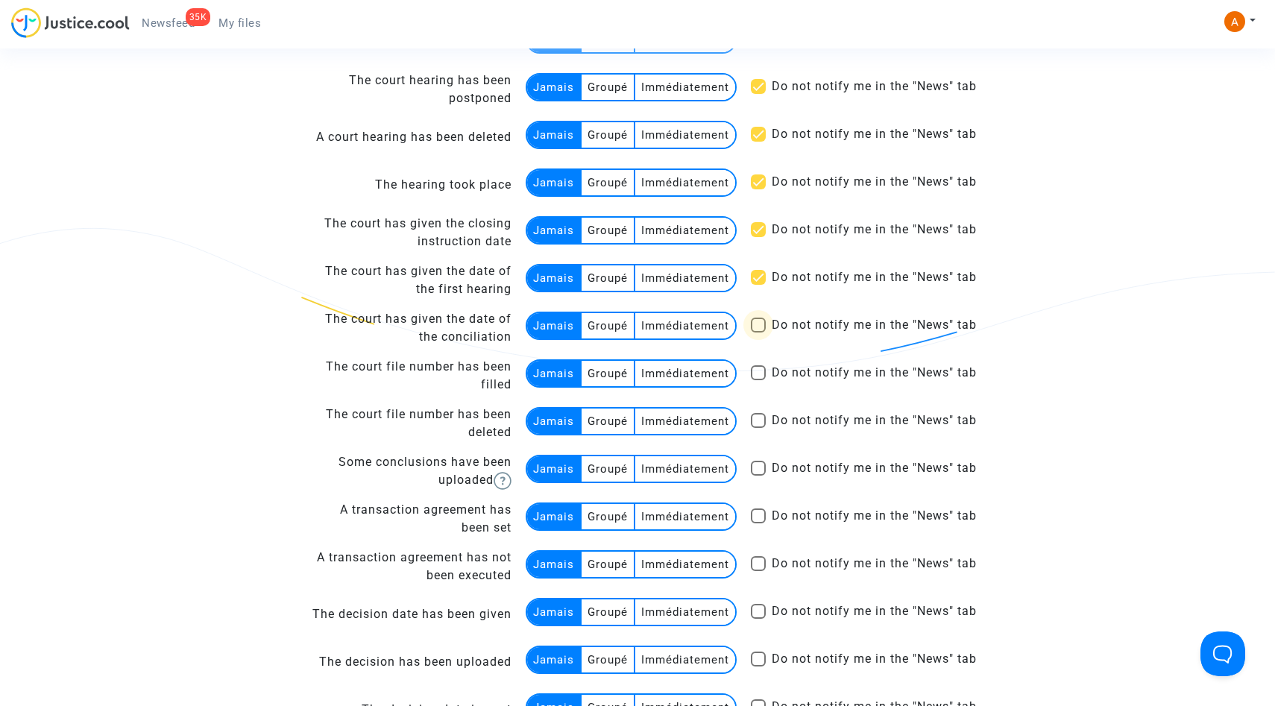
checkbox input "true"
click at [755, 379] on span at bounding box center [758, 372] width 15 height 15
click at [758, 380] on input "Do not notify me in the "News" tab" at bounding box center [758, 380] width 1 height 1
checkbox input "true"
click at [756, 419] on span at bounding box center [758, 420] width 15 height 15
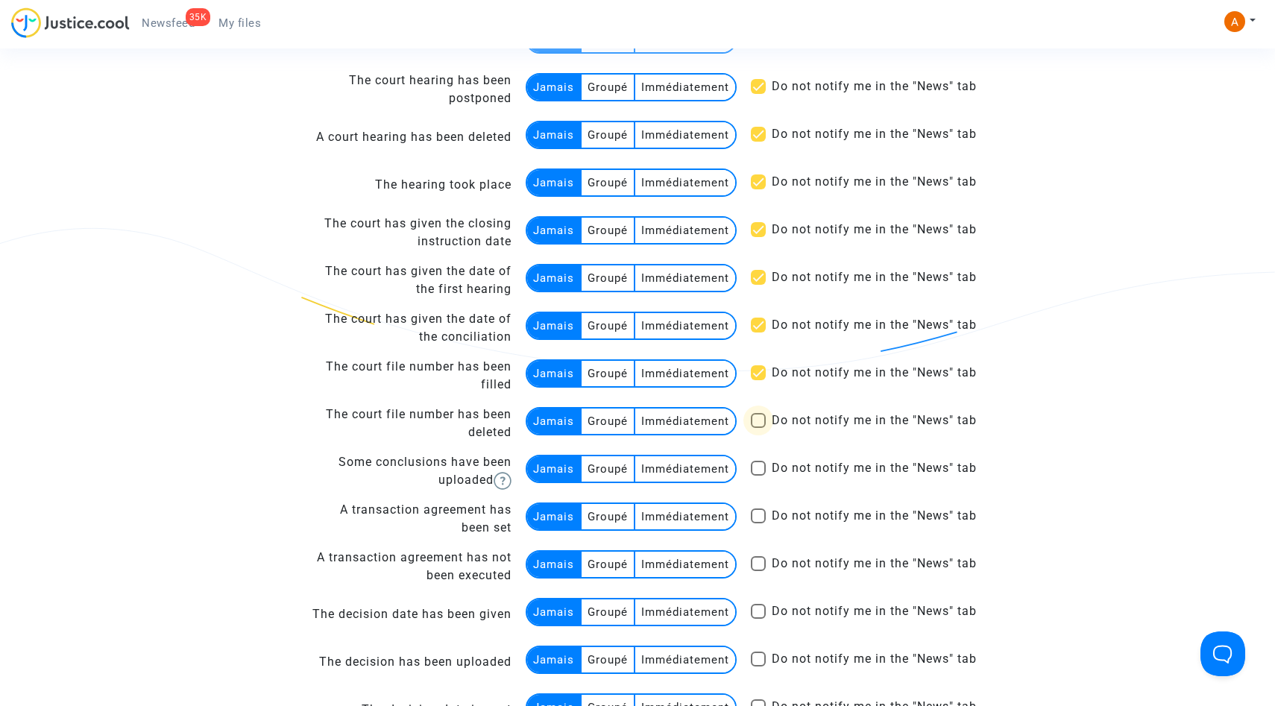
click at [758, 428] on input "Do not notify me in the "News" tab" at bounding box center [758, 428] width 1 height 1
checkbox input "true"
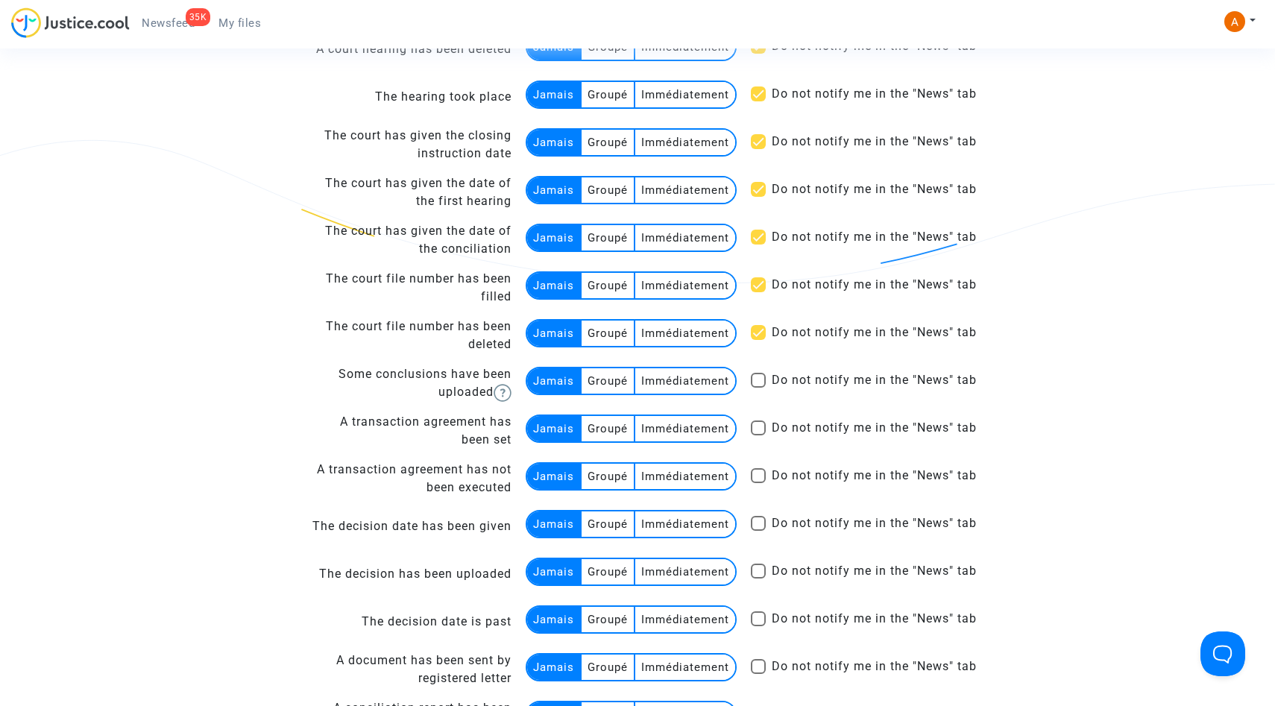
scroll to position [2363, 0]
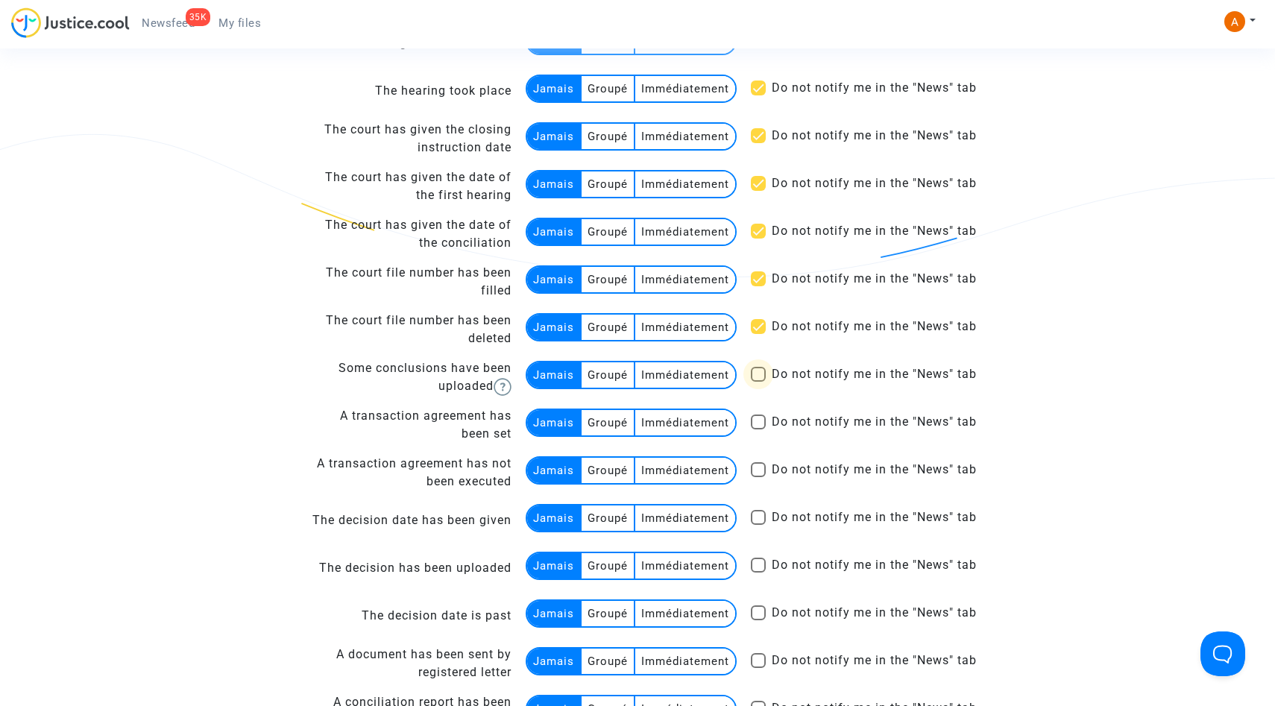
click at [760, 377] on span at bounding box center [758, 374] width 15 height 15
click at [759, 382] on input "Do not notify me in the "News" tab" at bounding box center [758, 382] width 1 height 1
checkbox input "true"
click at [761, 425] on span at bounding box center [758, 422] width 15 height 15
click at [759, 430] on input "Do not notify me in the "News" tab" at bounding box center [758, 430] width 1 height 1
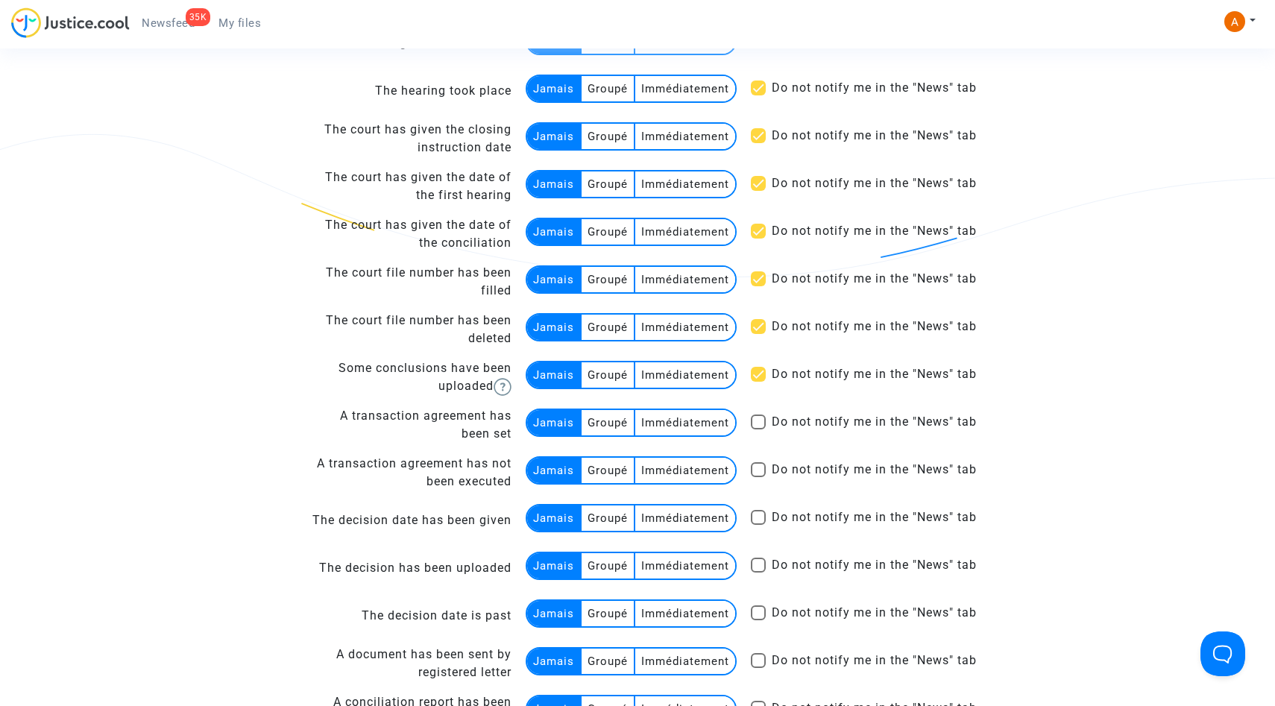
checkbox input "true"
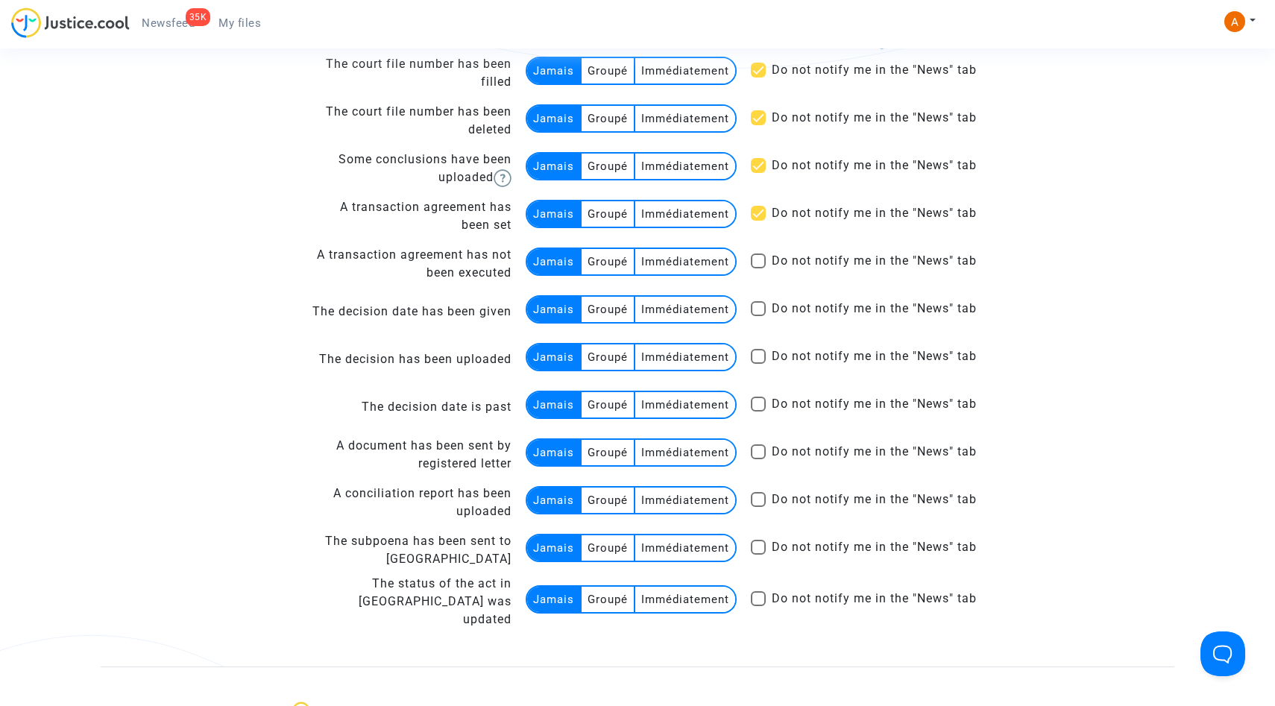
scroll to position [2613, 0]
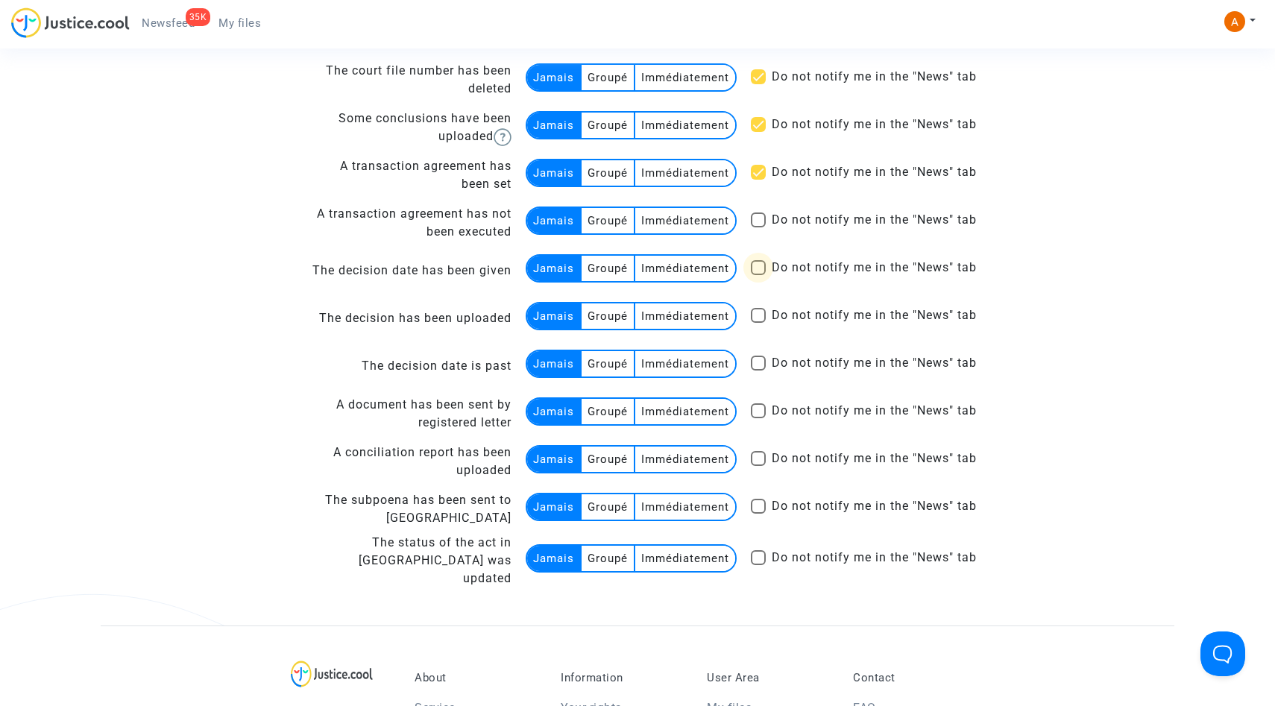
click at [754, 266] on span at bounding box center [758, 267] width 15 height 15
click at [758, 275] on input "Do not notify me in the "News" tab" at bounding box center [758, 275] width 1 height 1
checkbox input "true"
click at [752, 311] on span at bounding box center [758, 315] width 15 height 15
click at [758, 323] on input "Do not notify me in the "News" tab" at bounding box center [758, 323] width 1 height 1
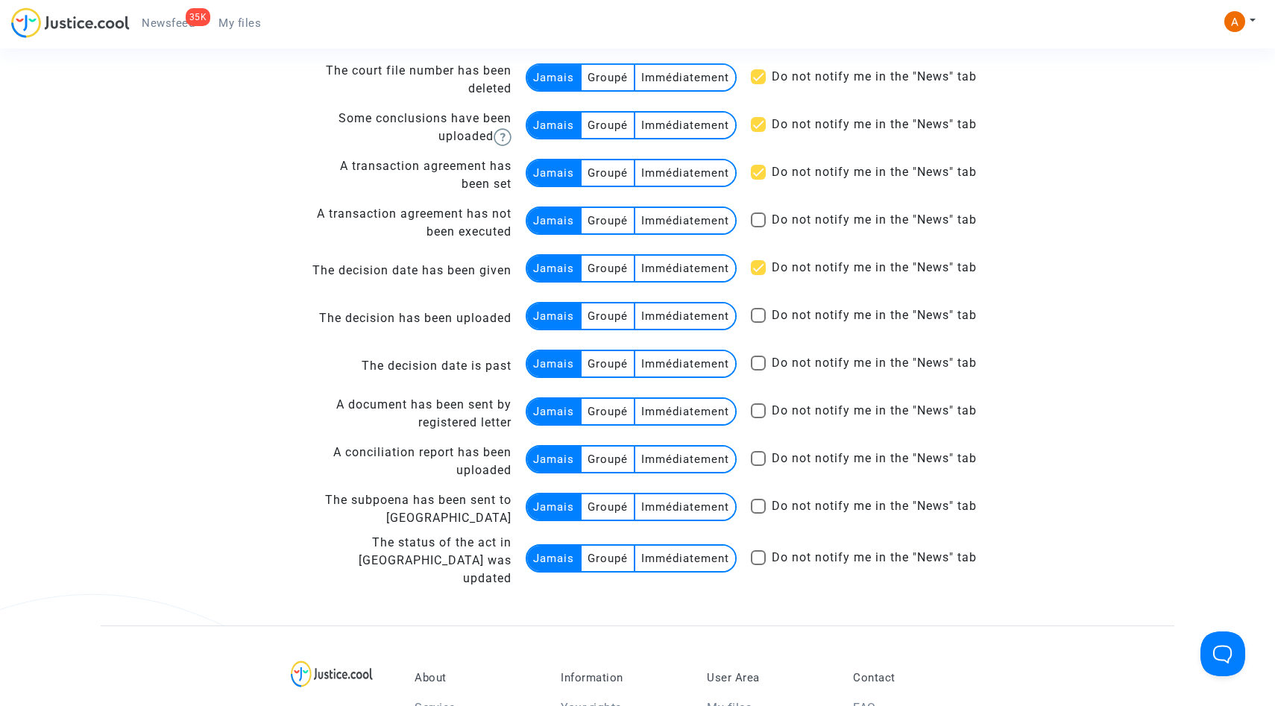
checkbox input "true"
click at [759, 369] on span at bounding box center [758, 363] width 15 height 15
click at [759, 371] on input "Do not notify me in the "News" tab" at bounding box center [758, 371] width 1 height 1
checkbox input "true"
click at [759, 405] on span at bounding box center [758, 410] width 15 height 15
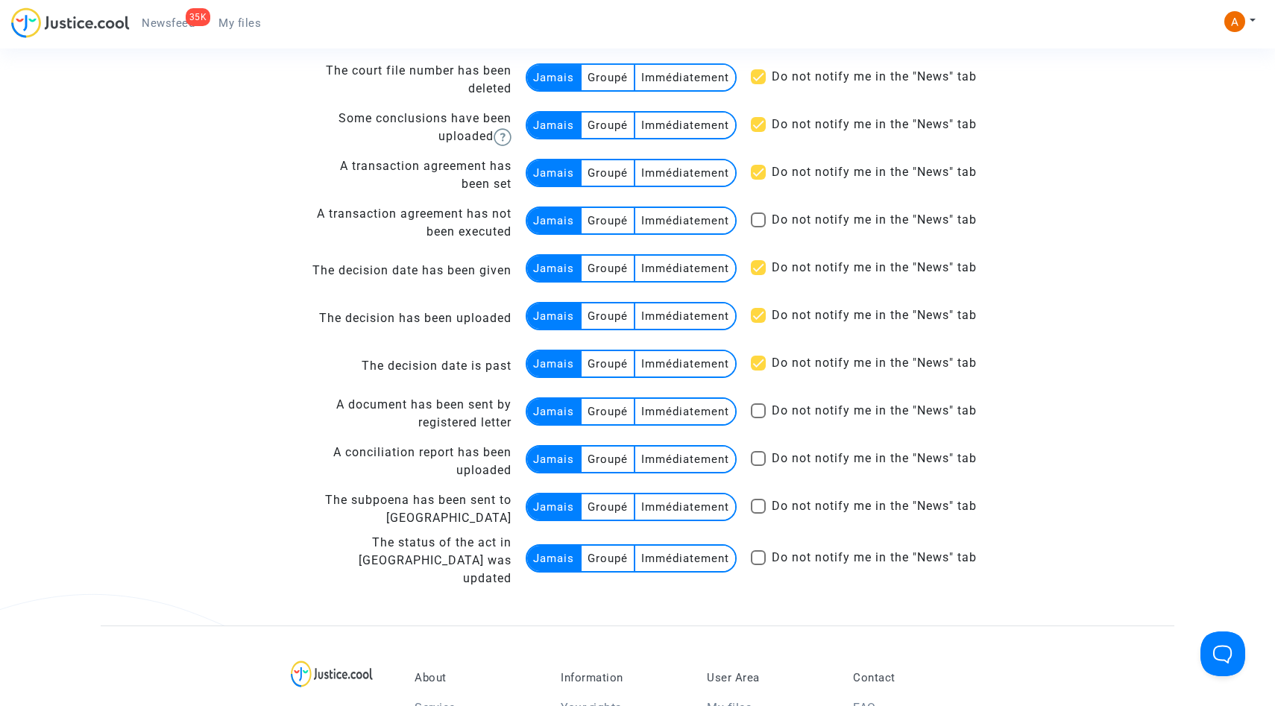
click at [759, 418] on input "Do not notify me in the "News" tab" at bounding box center [758, 418] width 1 height 1
checkbox input "true"
click at [759, 462] on span at bounding box center [758, 458] width 15 height 15
click at [759, 466] on input "Do not notify me in the "News" tab" at bounding box center [758, 466] width 1 height 1
checkbox input "true"
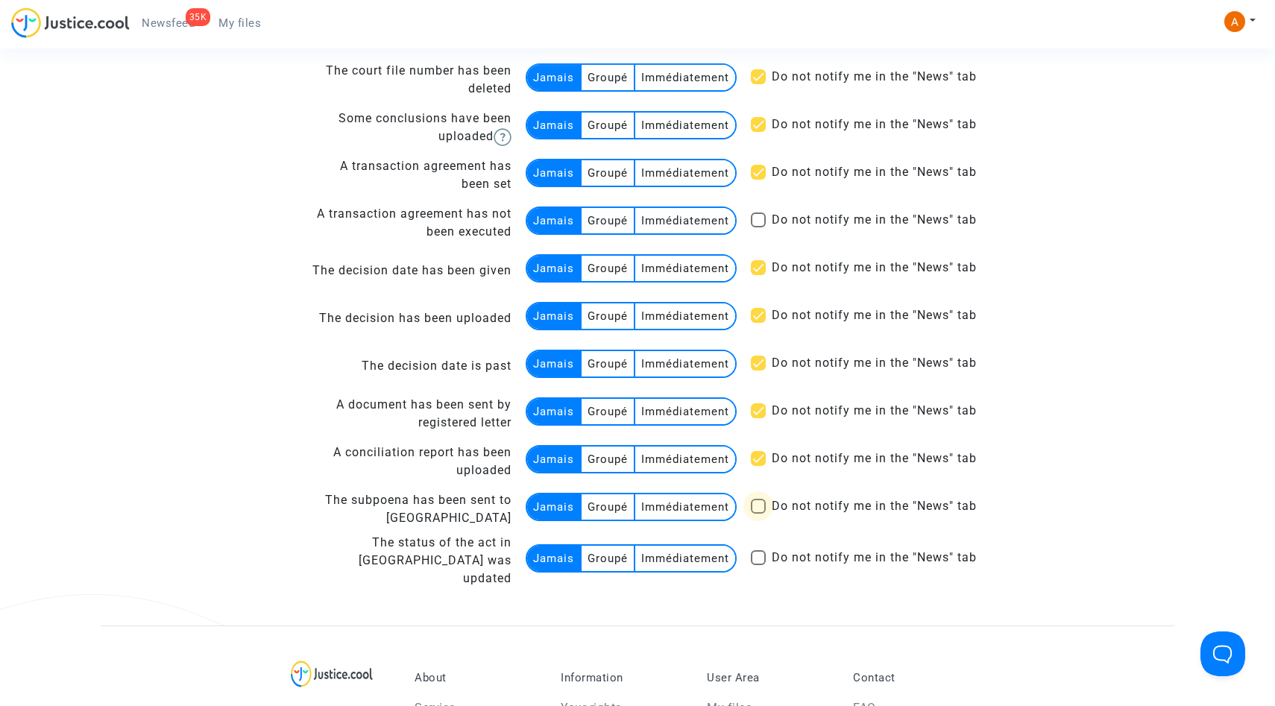
click at [759, 507] on span at bounding box center [758, 506] width 15 height 15
click at [759, 514] on input "Do not notify me in the "News" tab" at bounding box center [758, 514] width 1 height 1
checkbox input "true"
click at [760, 568] on mat-checkbox "Do not notify me in the "News" tab" at bounding box center [864, 561] width 226 height 24
click at [757, 561] on span at bounding box center [758, 557] width 15 height 15
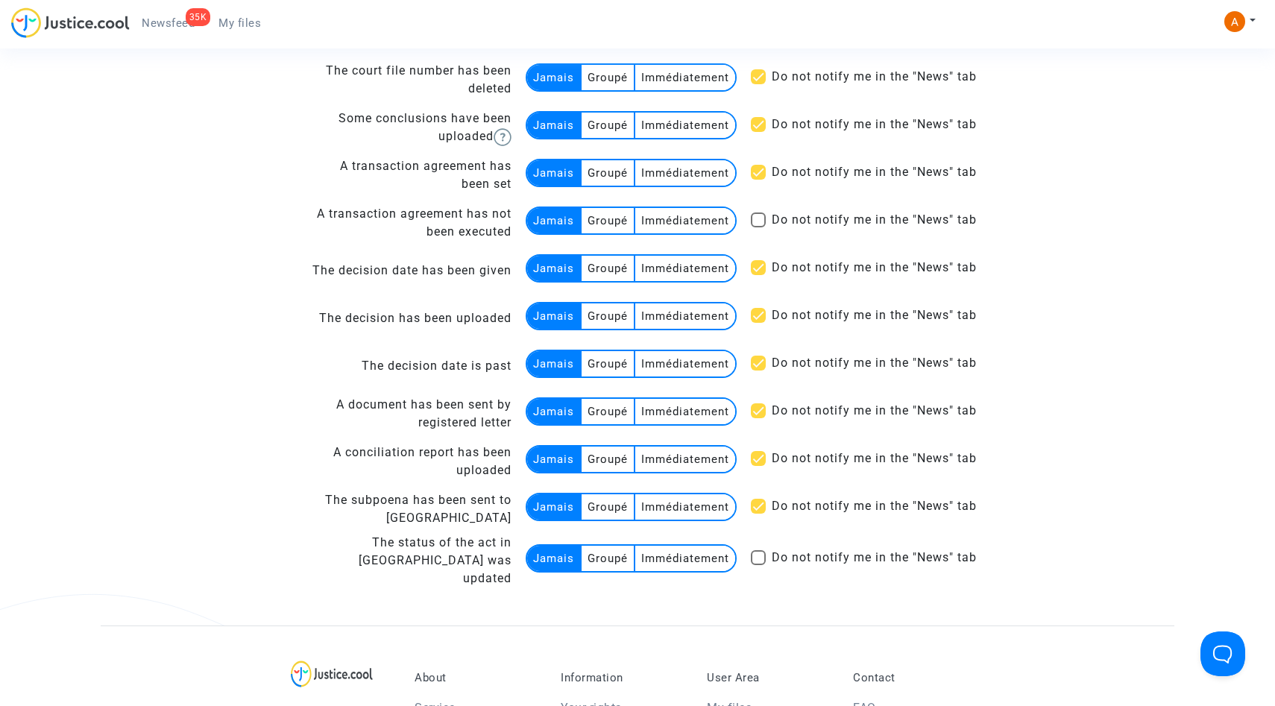
click at [758, 565] on input "Do not notify me in the "News" tab" at bounding box center [758, 565] width 1 height 1
checkbox input "true"
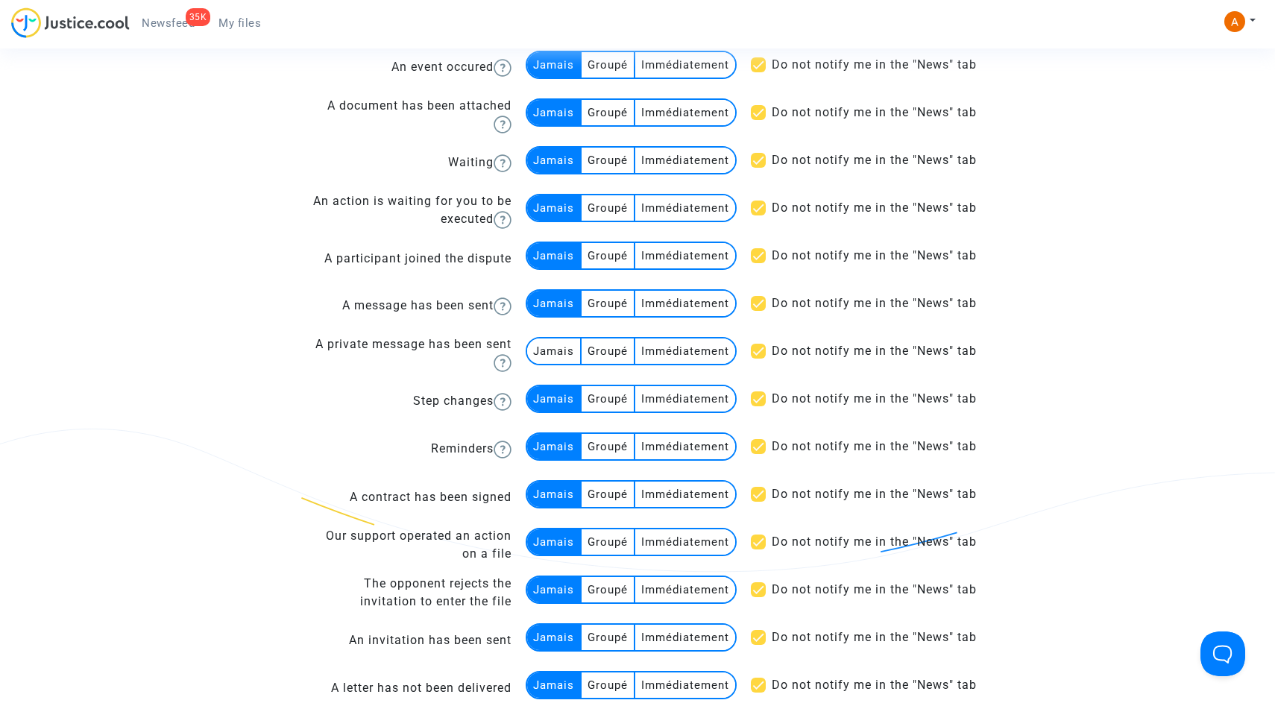
scroll to position [0, 0]
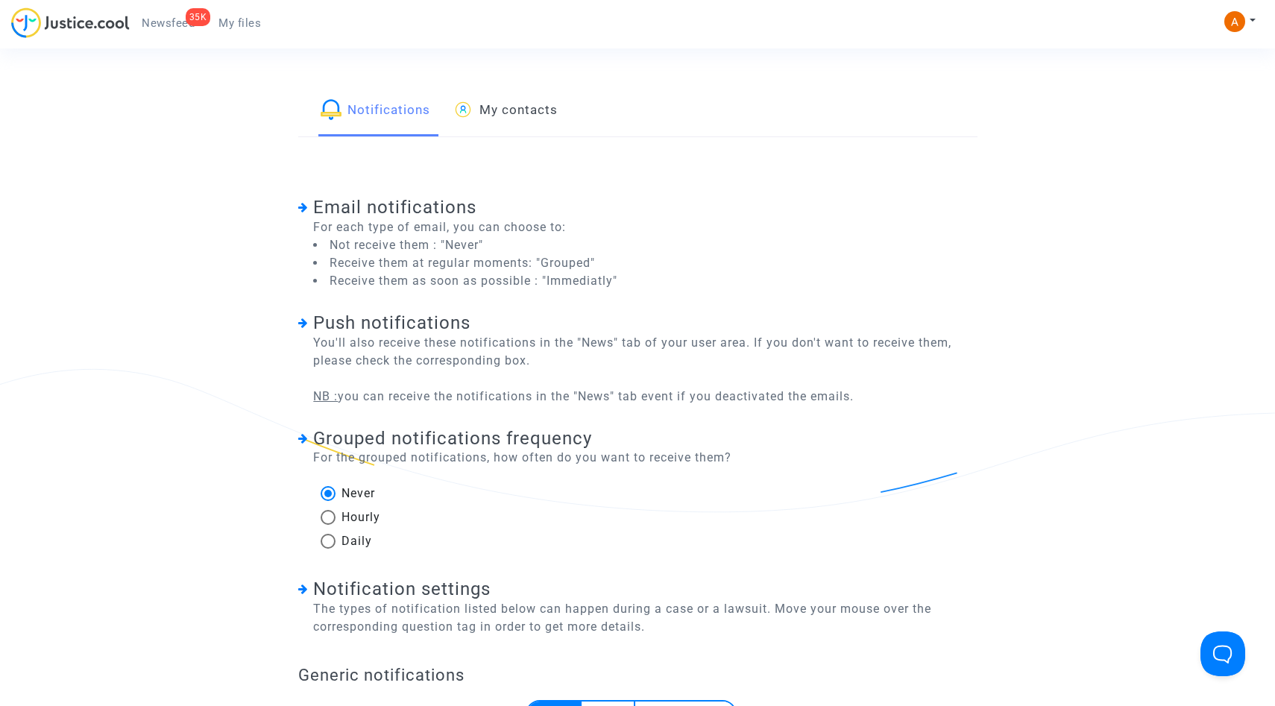
click at [477, 121] on link "My contacts" at bounding box center [505, 111] width 105 height 51
